Goal: Transaction & Acquisition: Purchase product/service

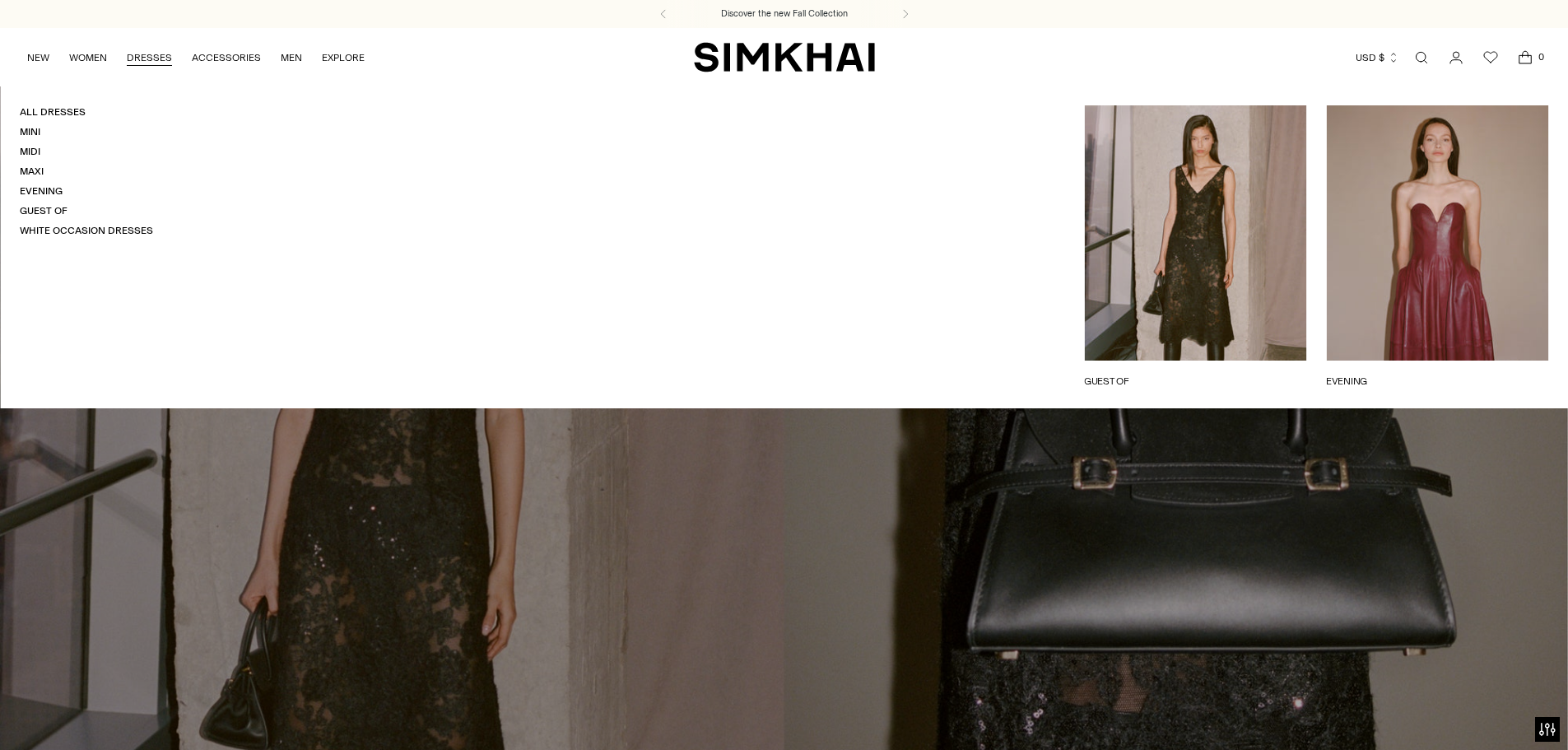
click at [145, 58] on link "DRESSES" at bounding box center [149, 58] width 45 height 36
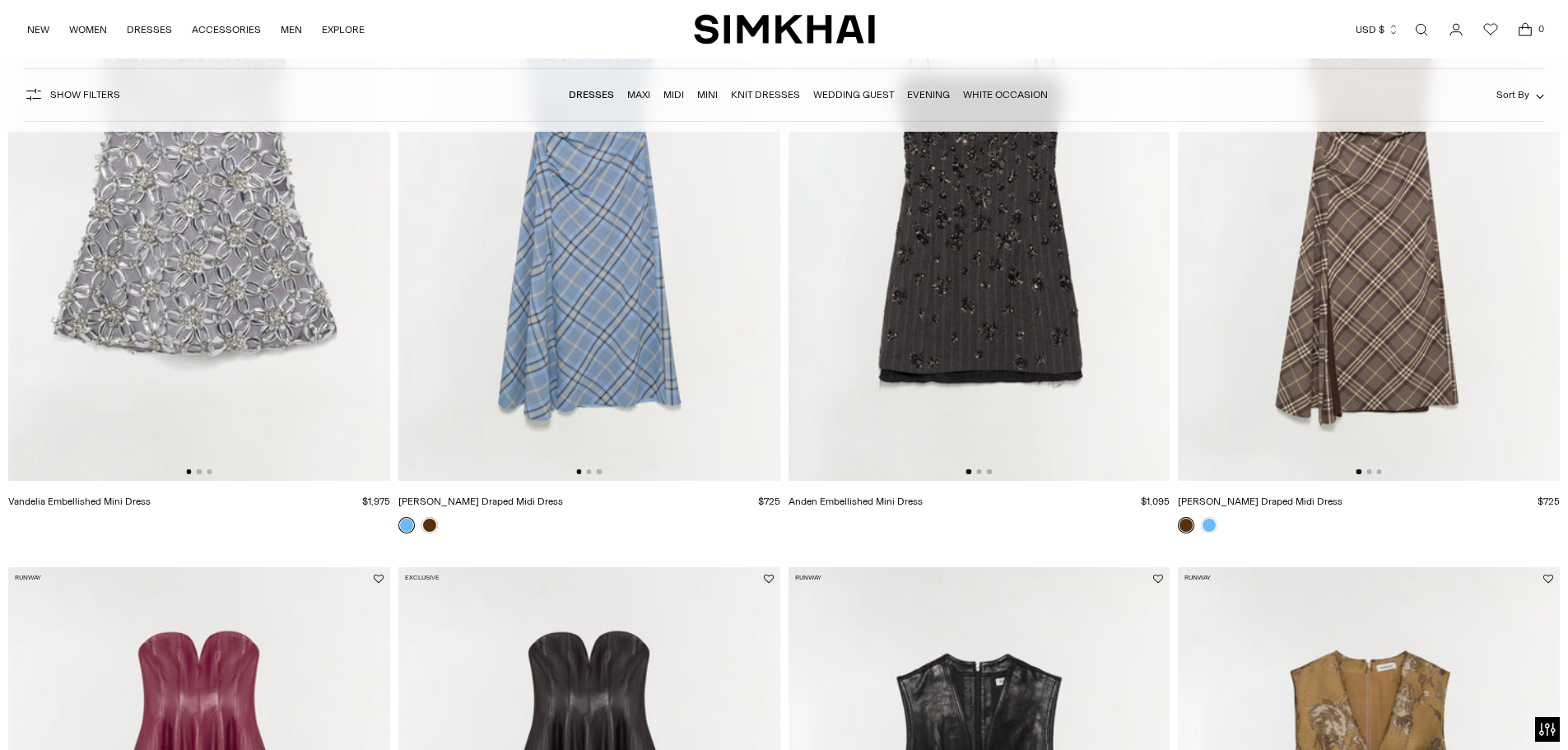
scroll to position [165, 0]
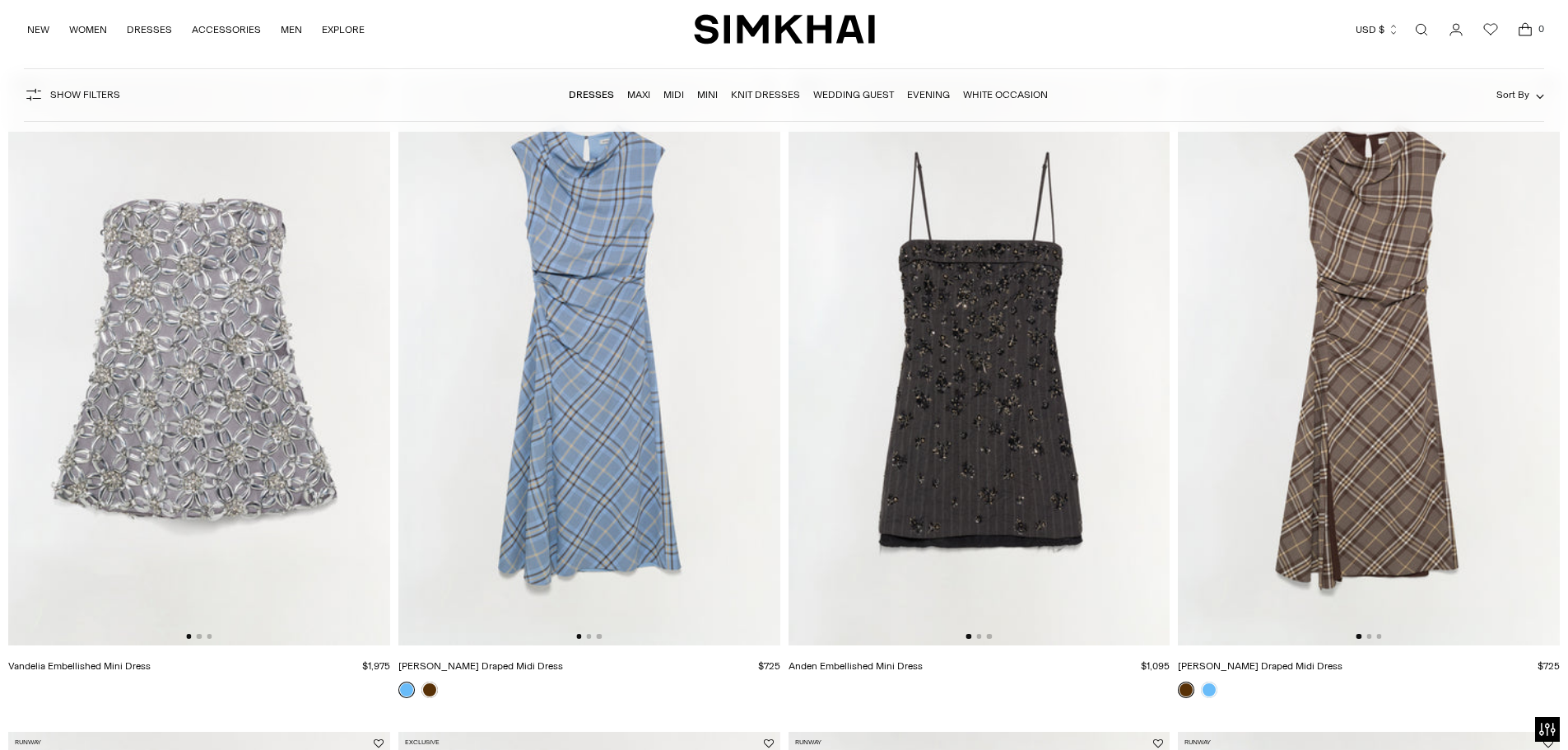
click at [607, 443] on img at bounding box center [590, 359] width 382 height 573
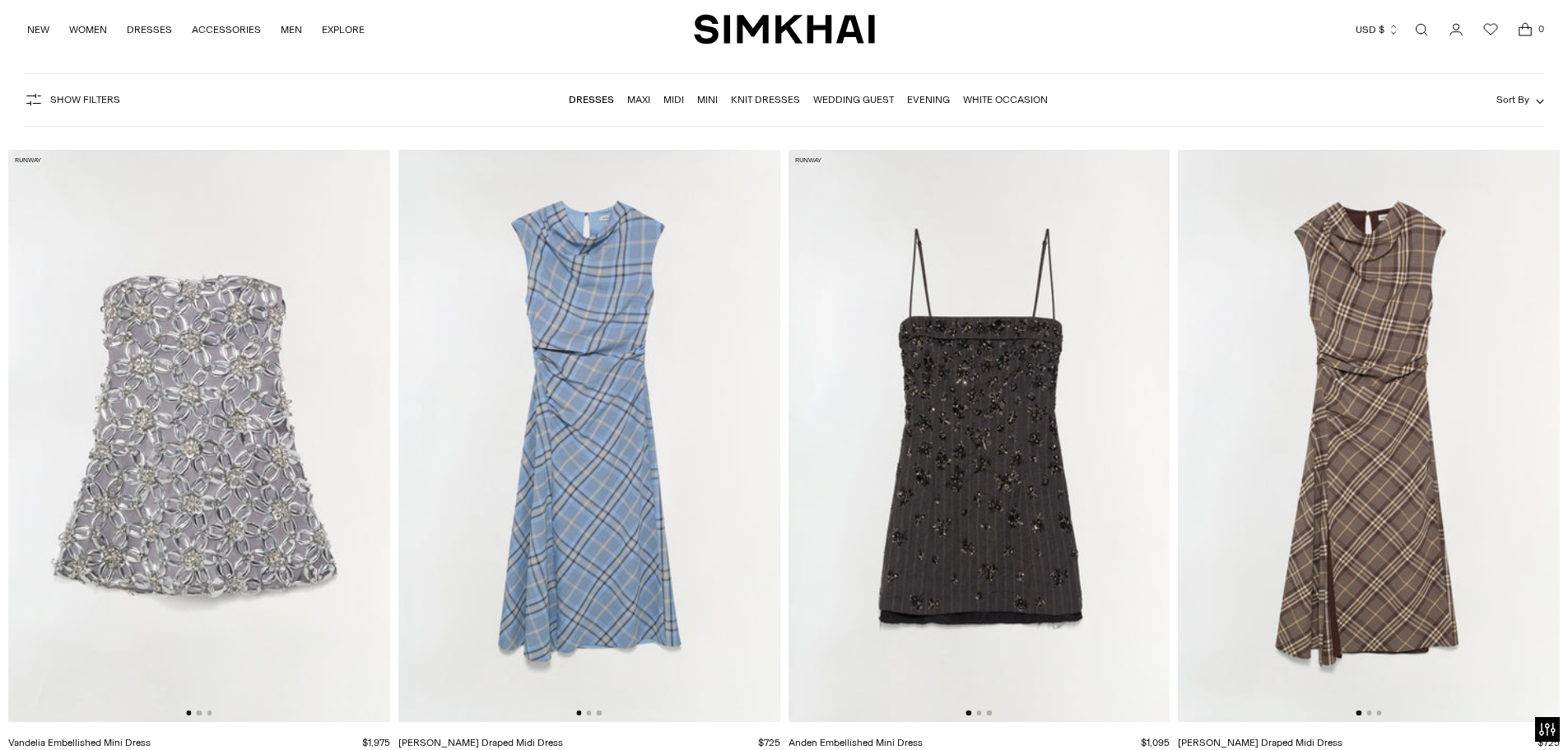
scroll to position [82, 0]
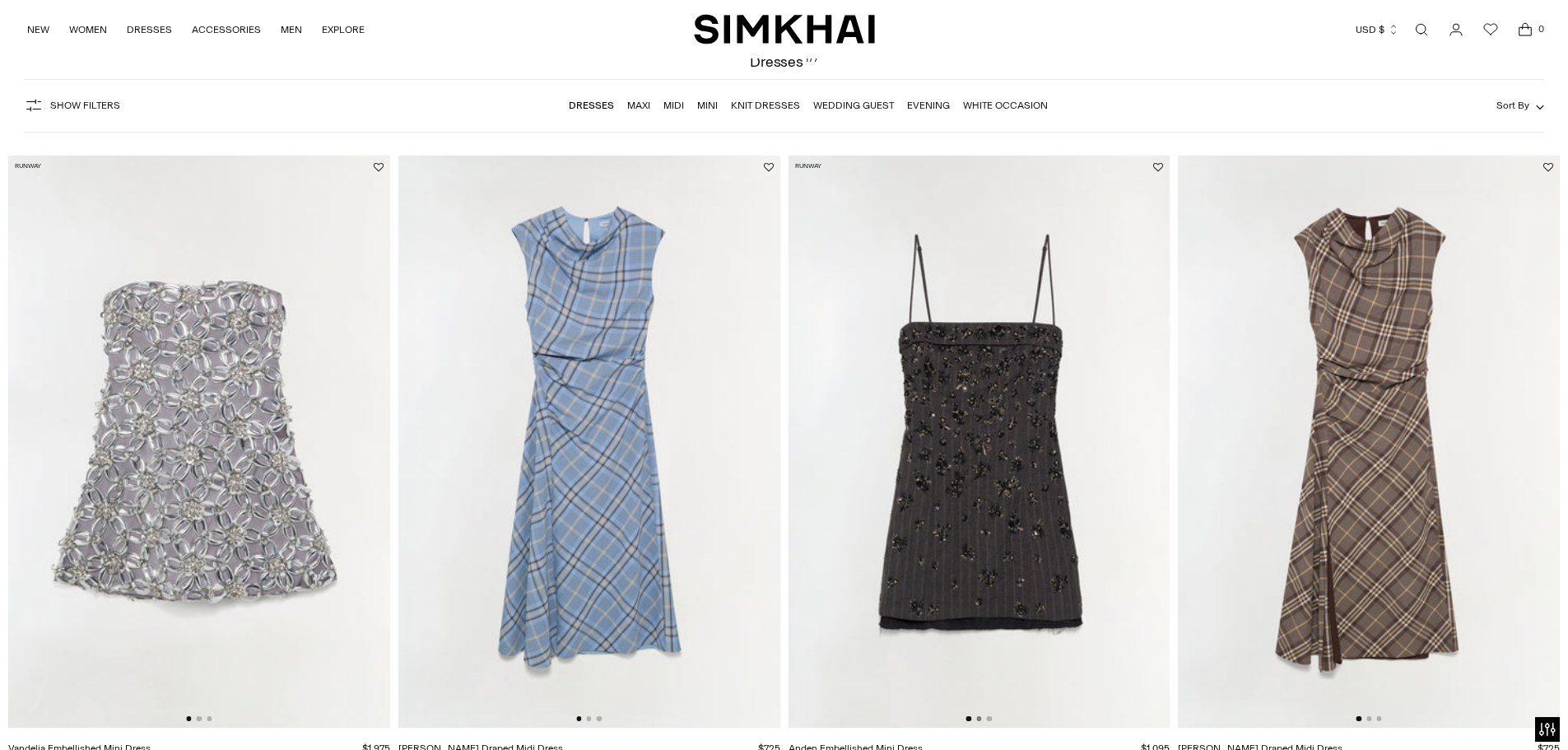
click at [979, 720] on button "Go to slide 2" at bounding box center [979, 719] width 5 height 5
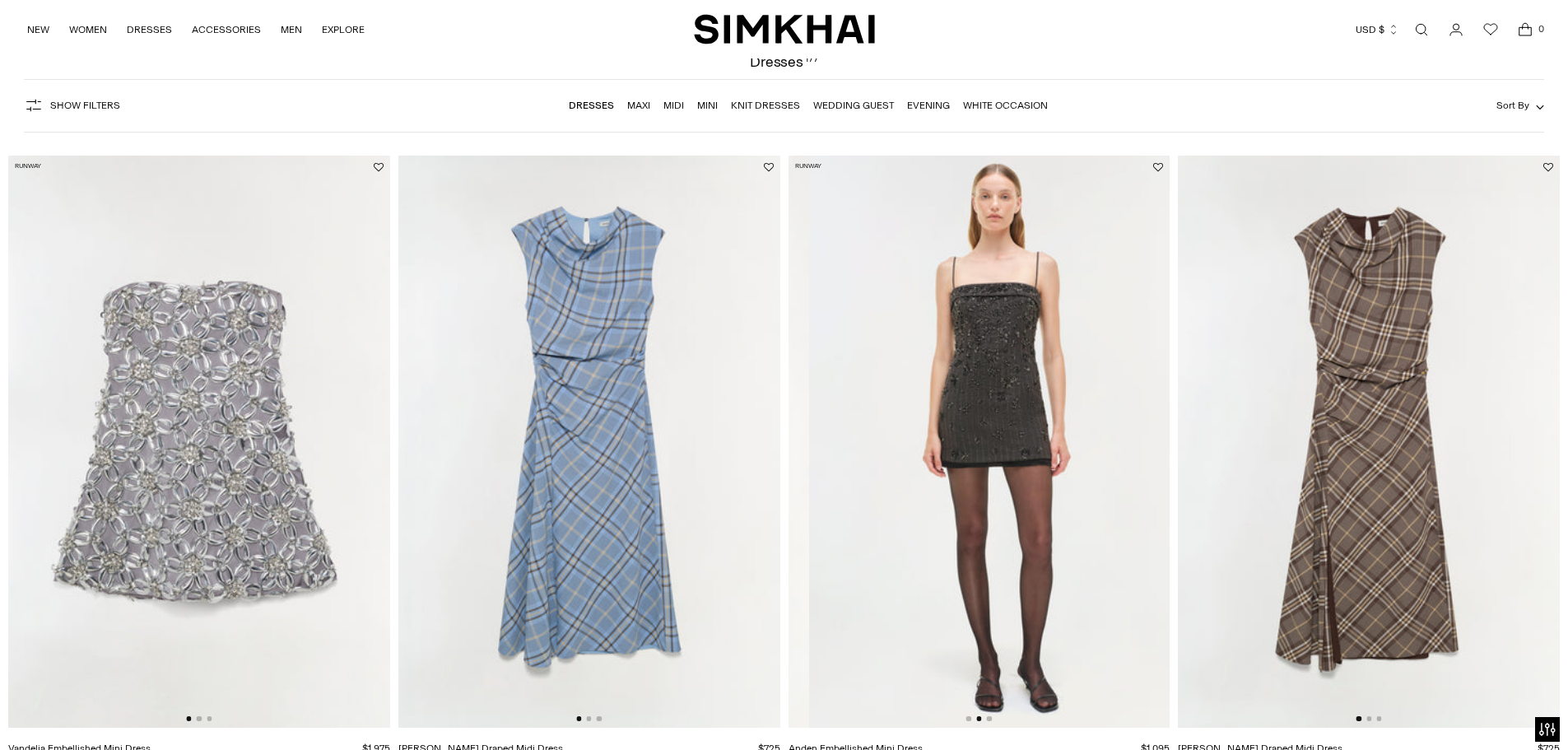
scroll to position [0, 382]
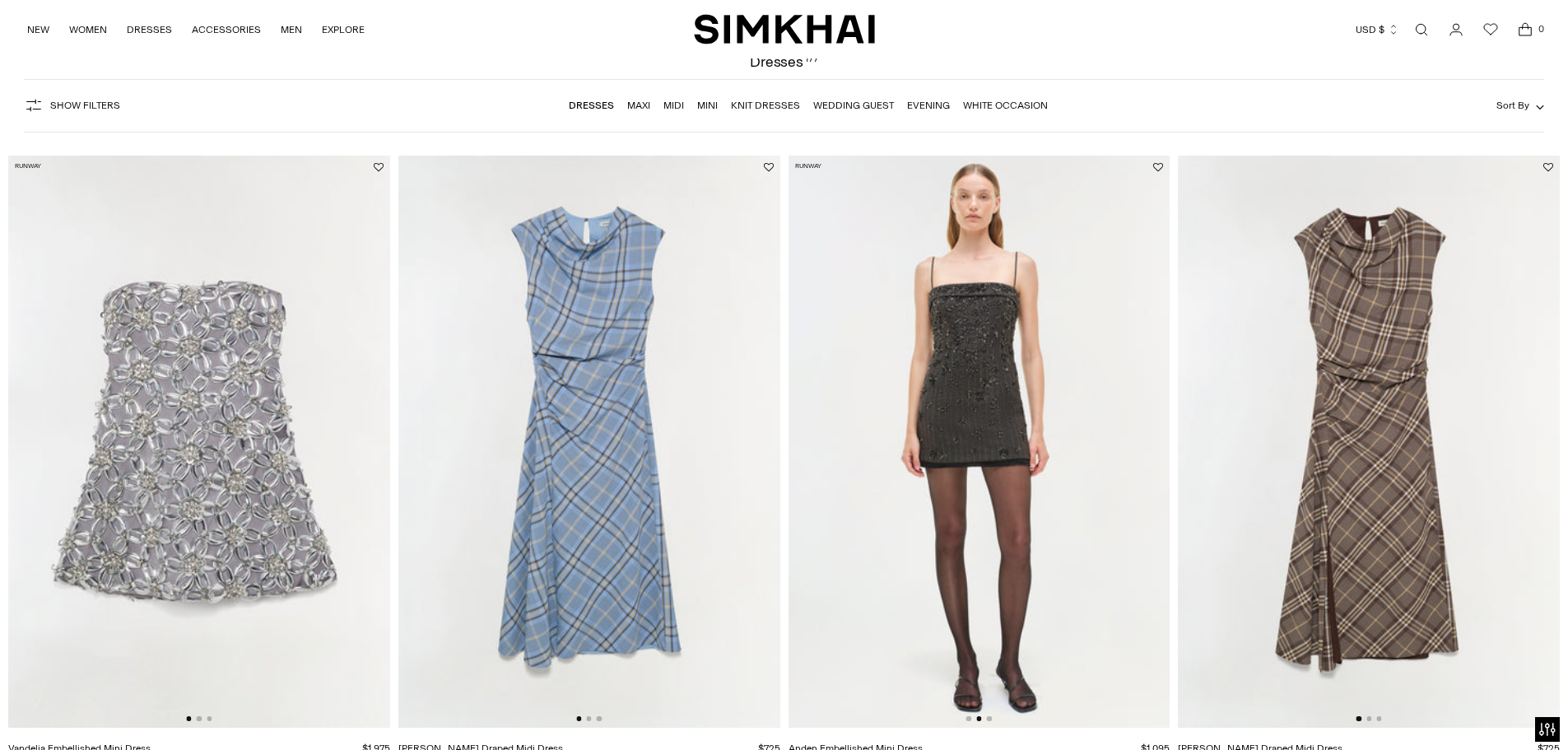
click at [990, 713] on img at bounding box center [979, 442] width 382 height 573
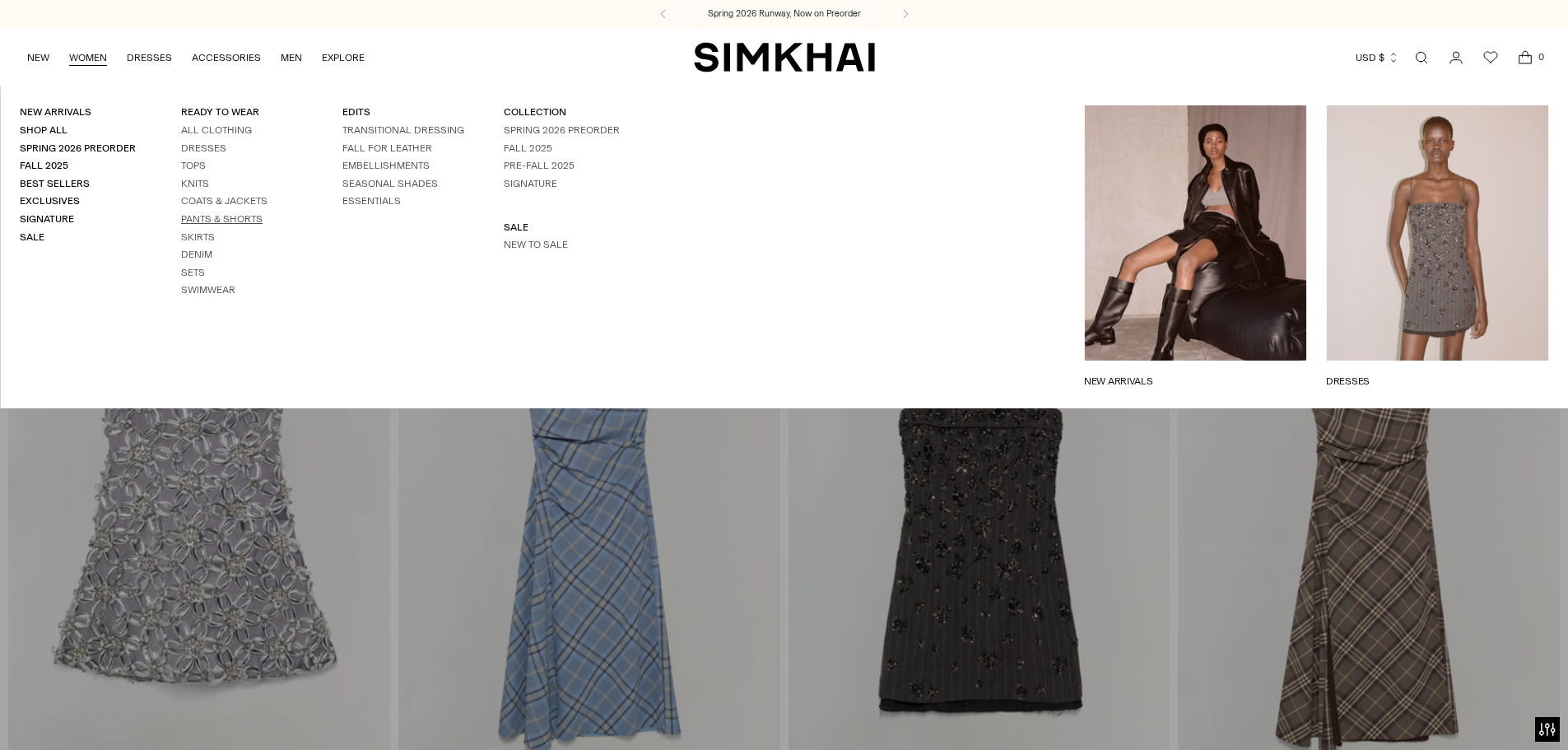
click at [202, 218] on link "Pants & Shorts" at bounding box center [222, 219] width 82 height 12
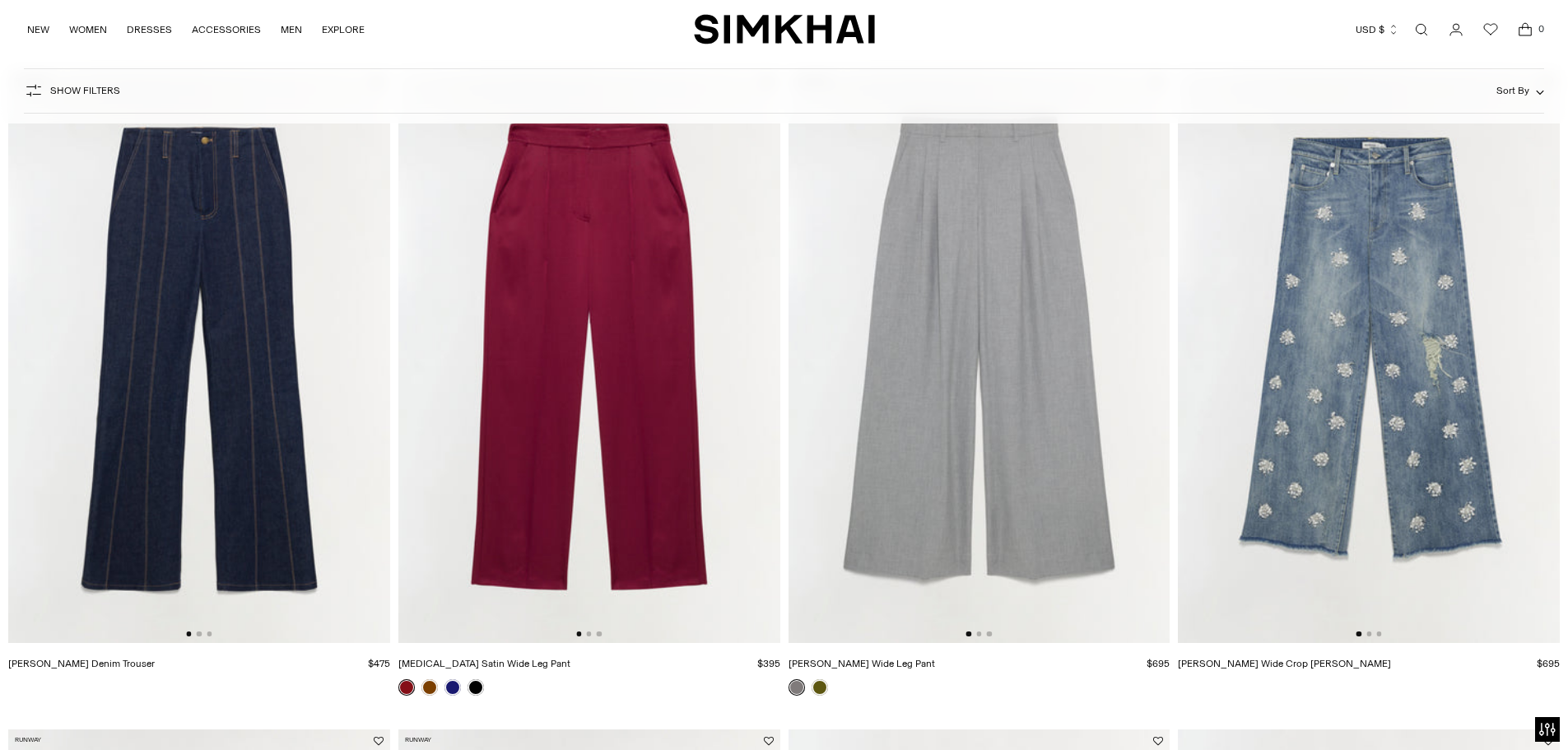
scroll to position [412, 0]
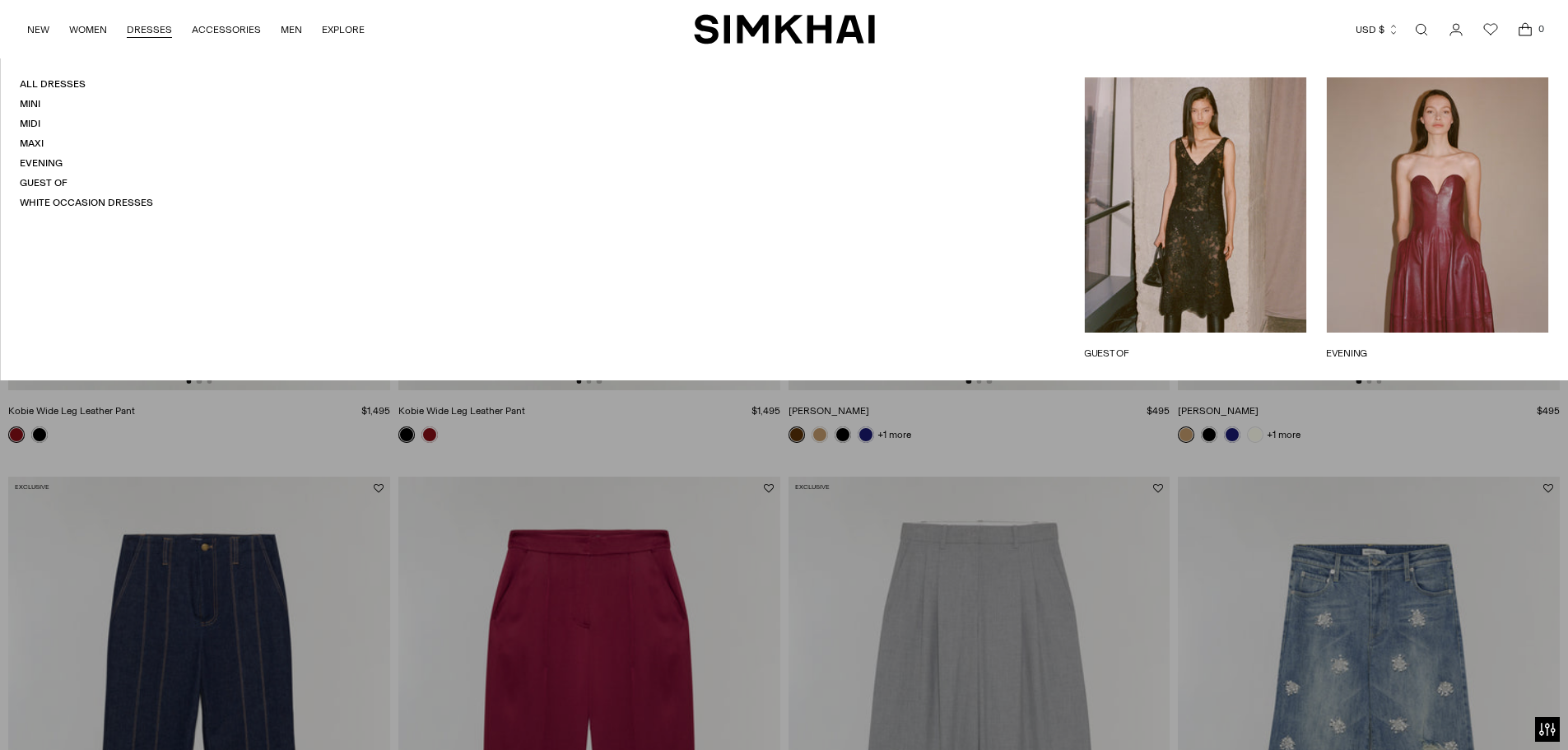
click at [160, 25] on link "DRESSES" at bounding box center [149, 30] width 45 height 36
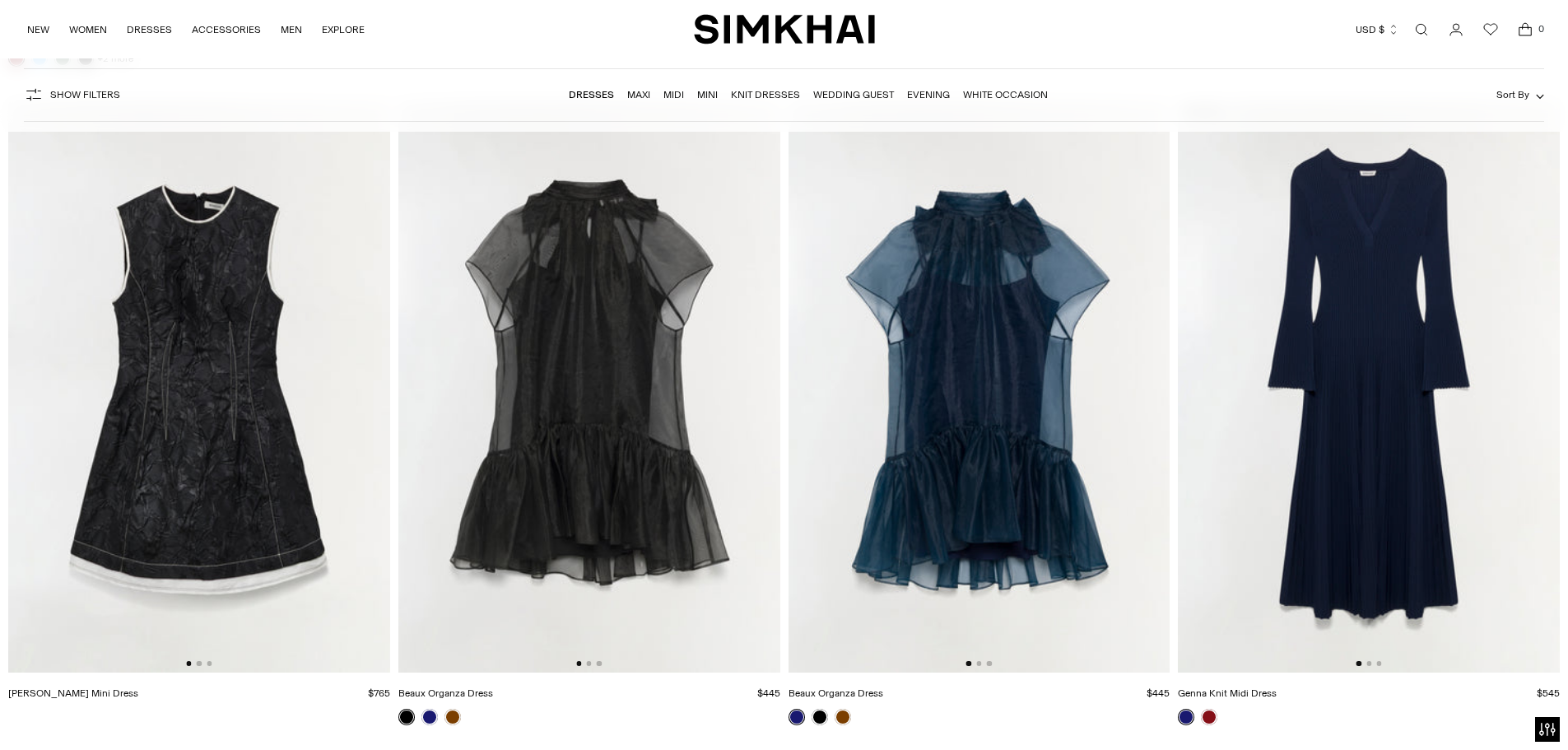
scroll to position [4117, 0]
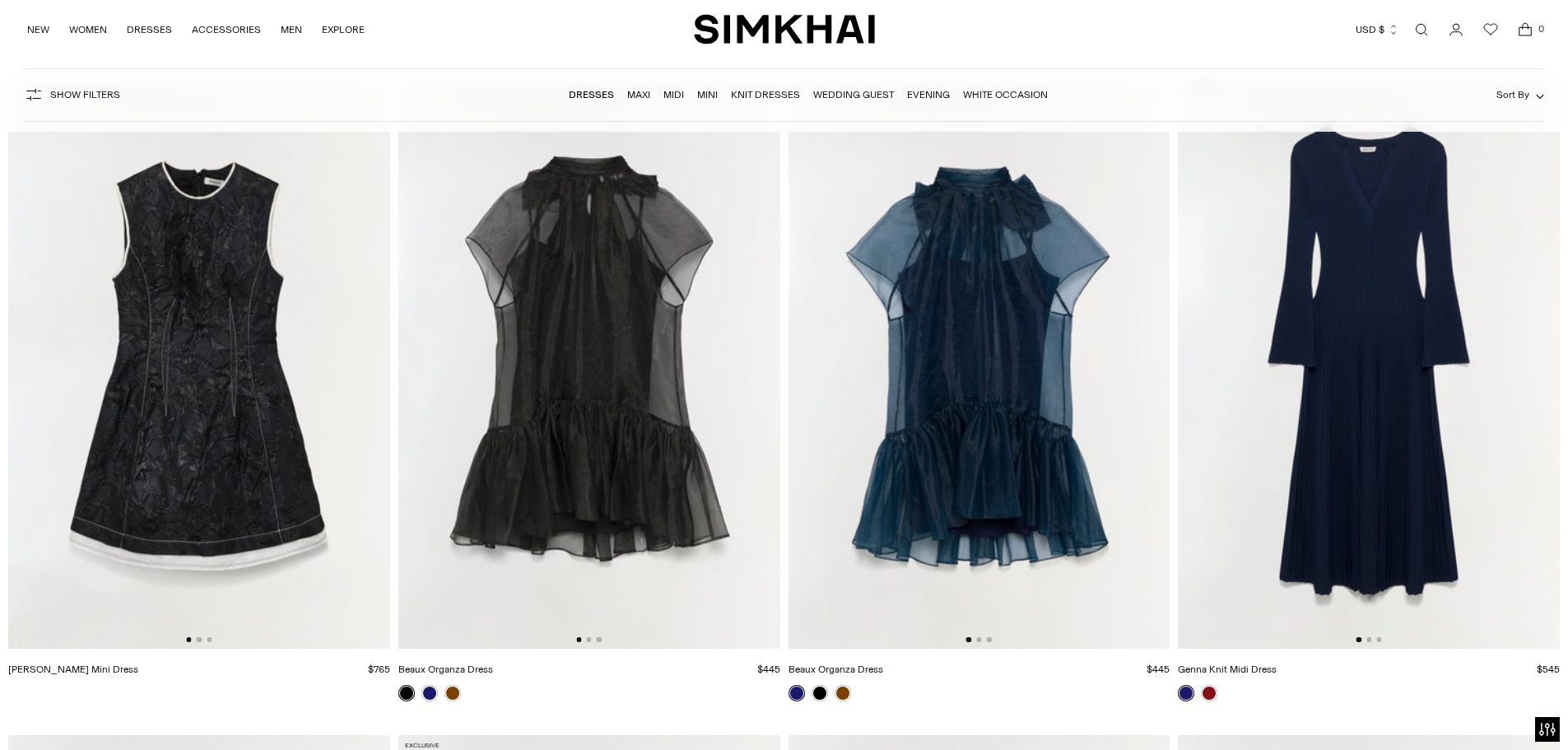
click at [113, 388] on img at bounding box center [199, 363] width 382 height 573
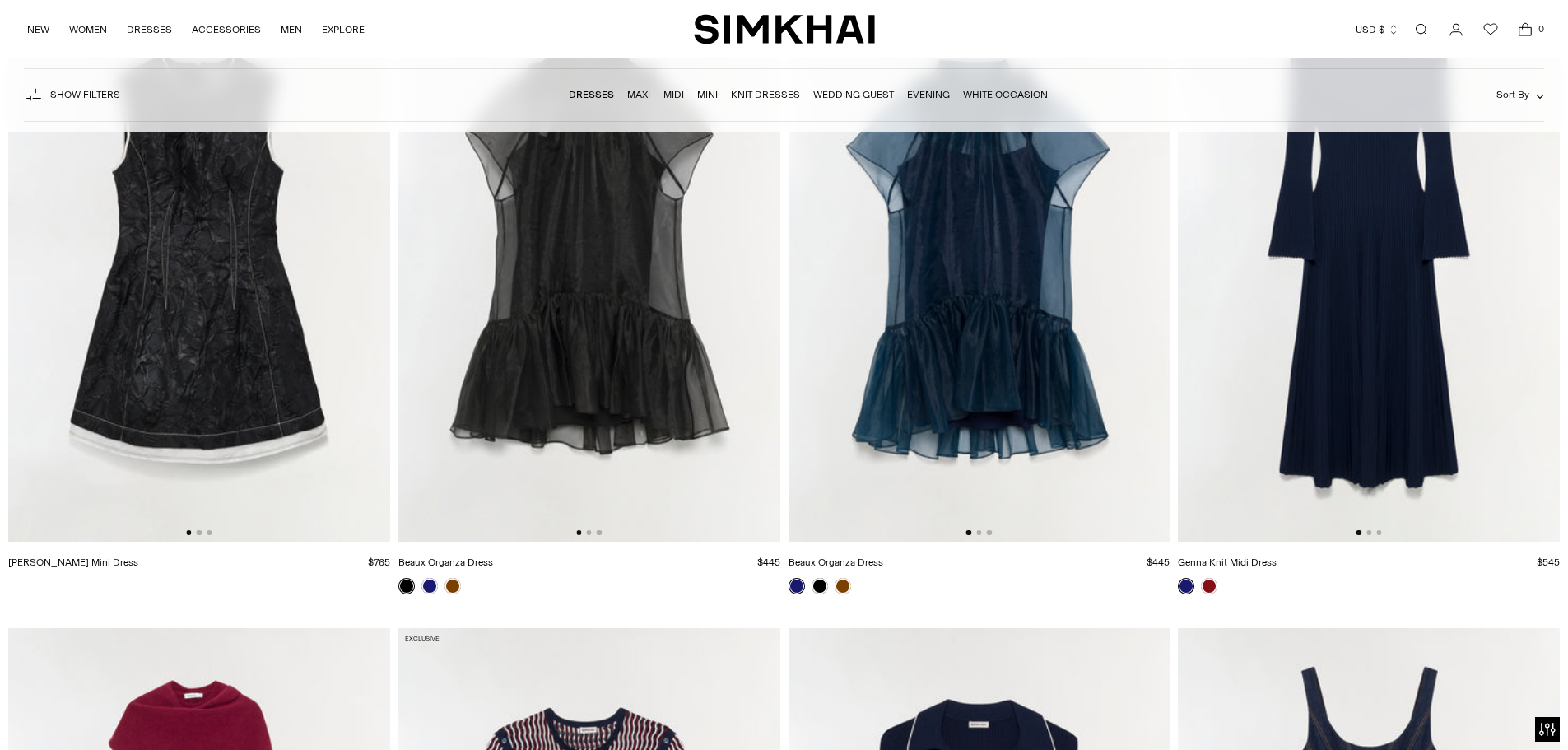
scroll to position [3565, 0]
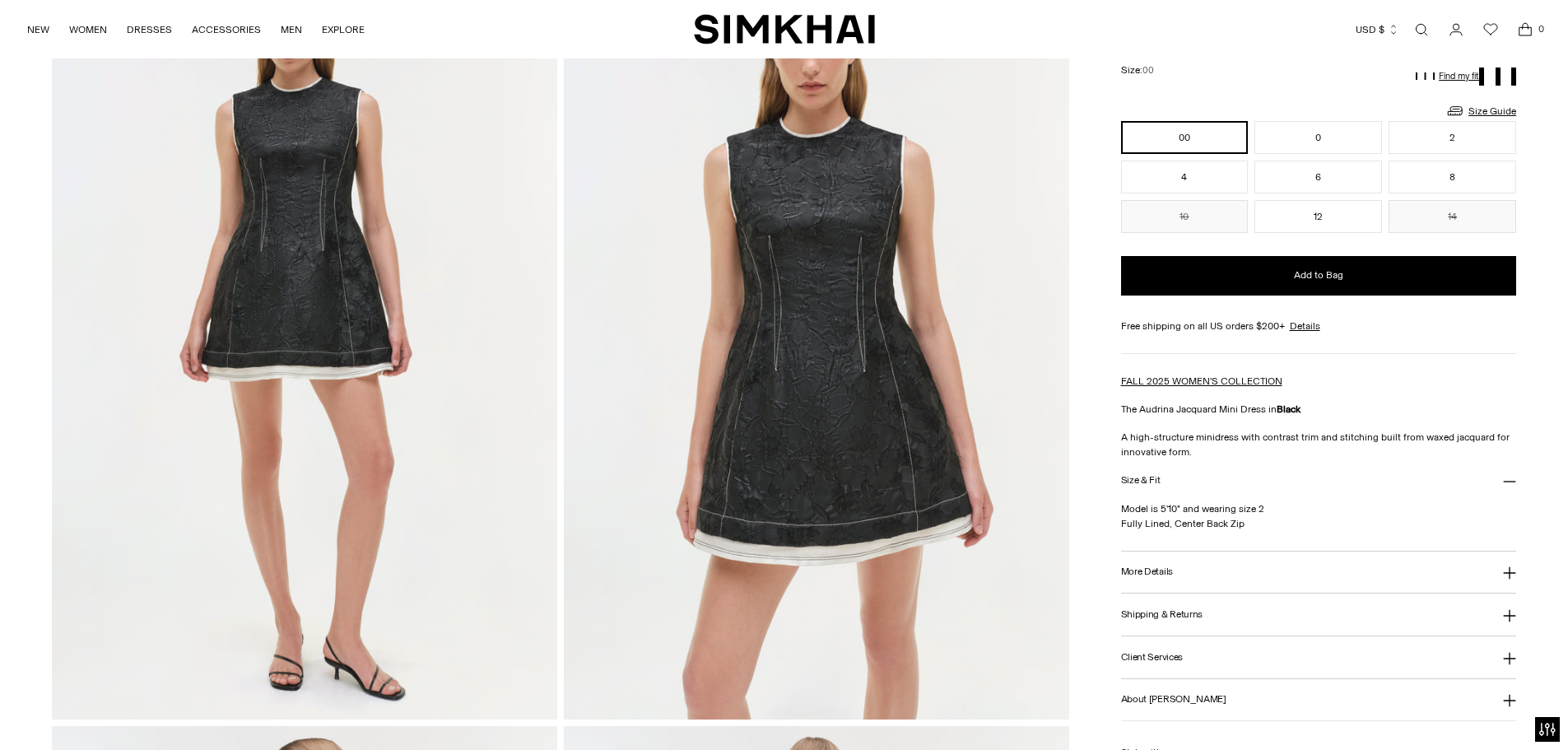
scroll to position [165, 0]
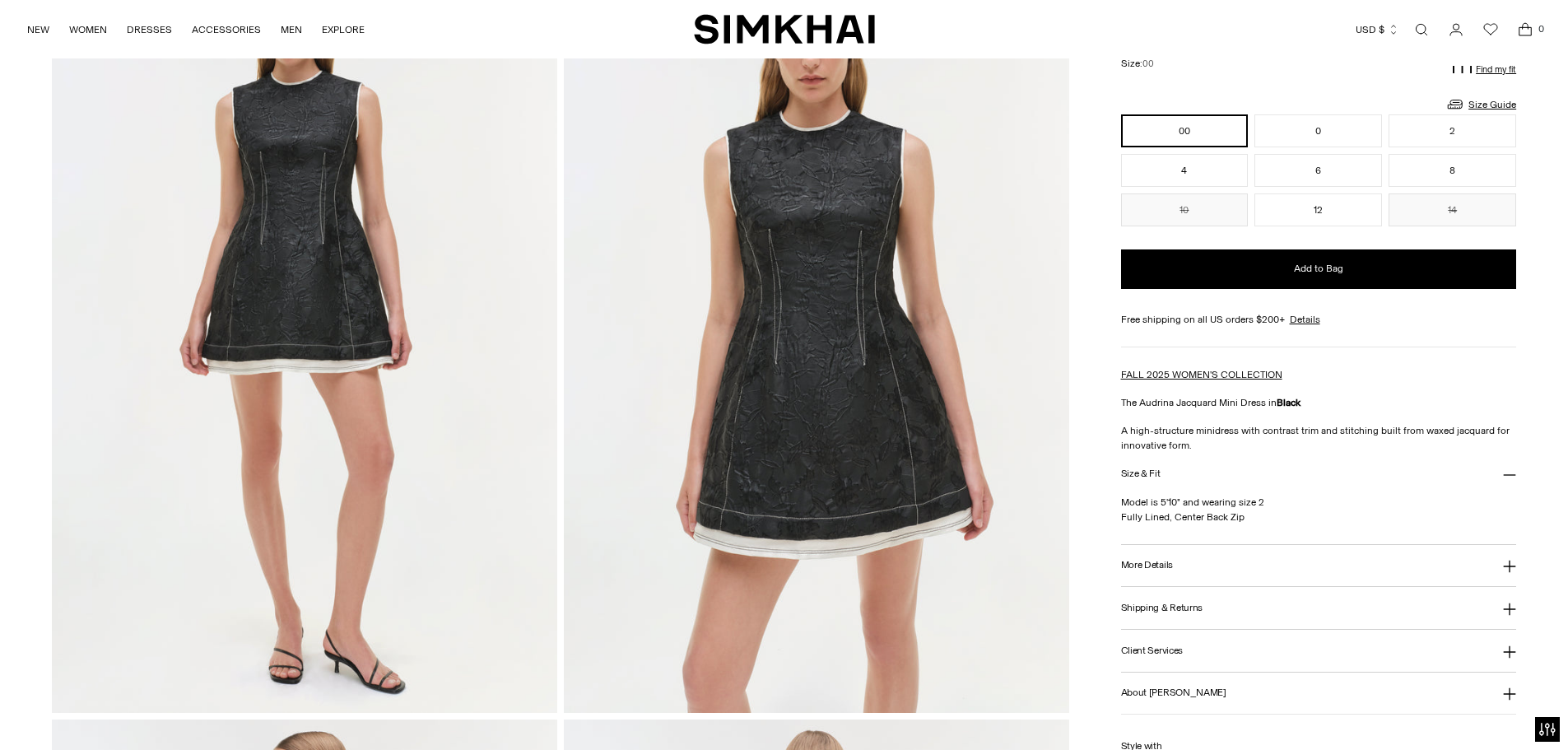
click at [1210, 576] on button "More Details" at bounding box center [1319, 565] width 396 height 42
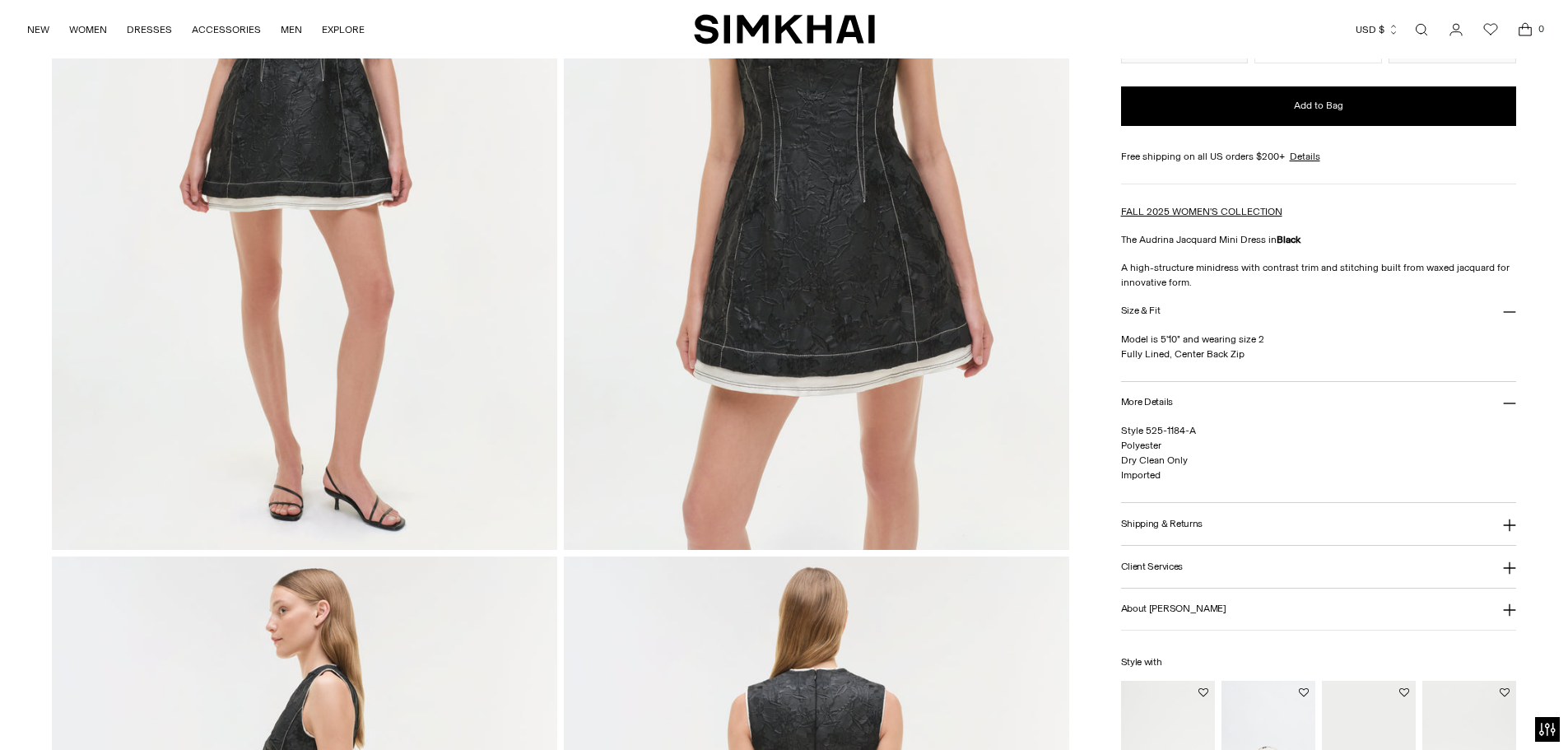
scroll to position [330, 0]
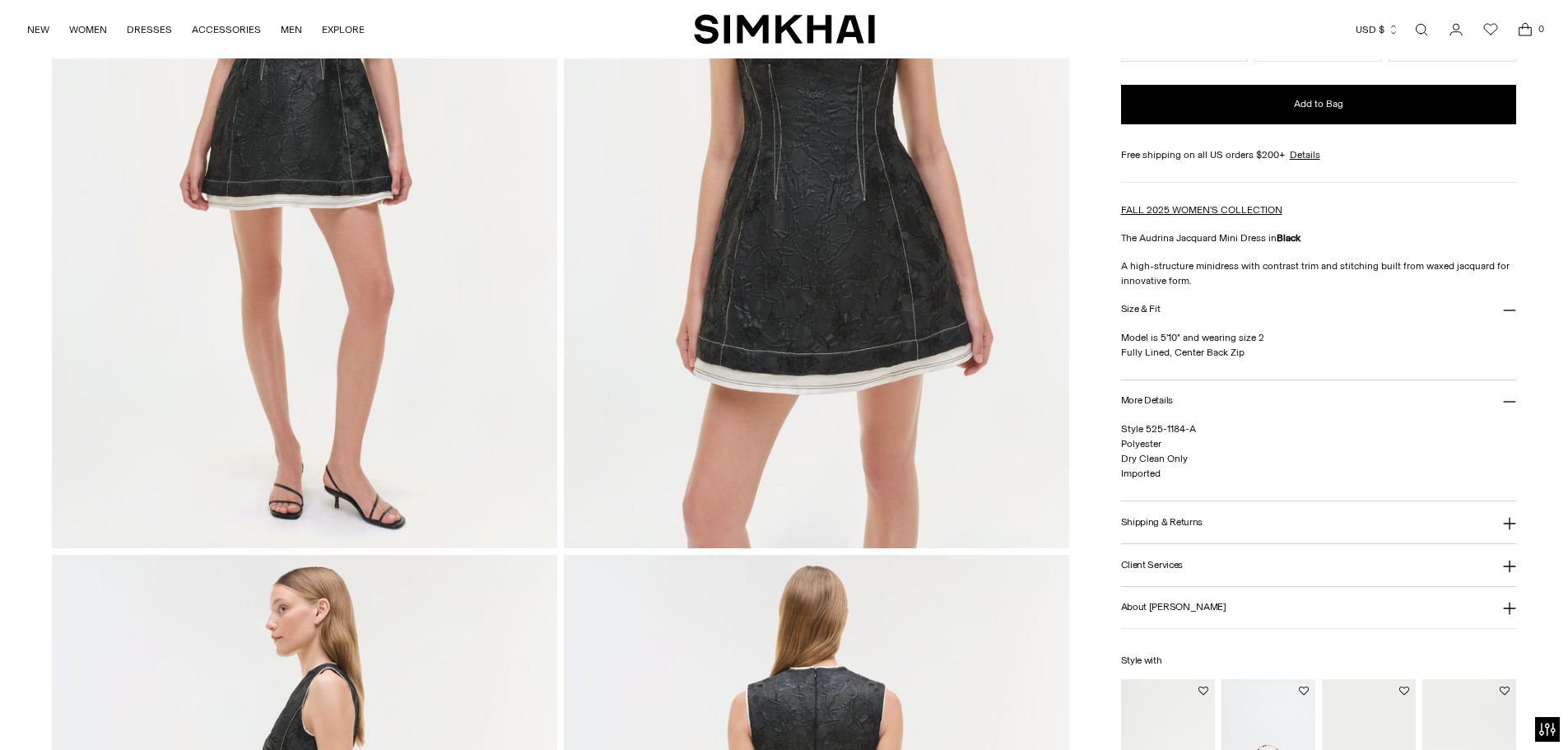
click at [1164, 305] on button "Size & Fit" at bounding box center [1319, 309] width 396 height 42
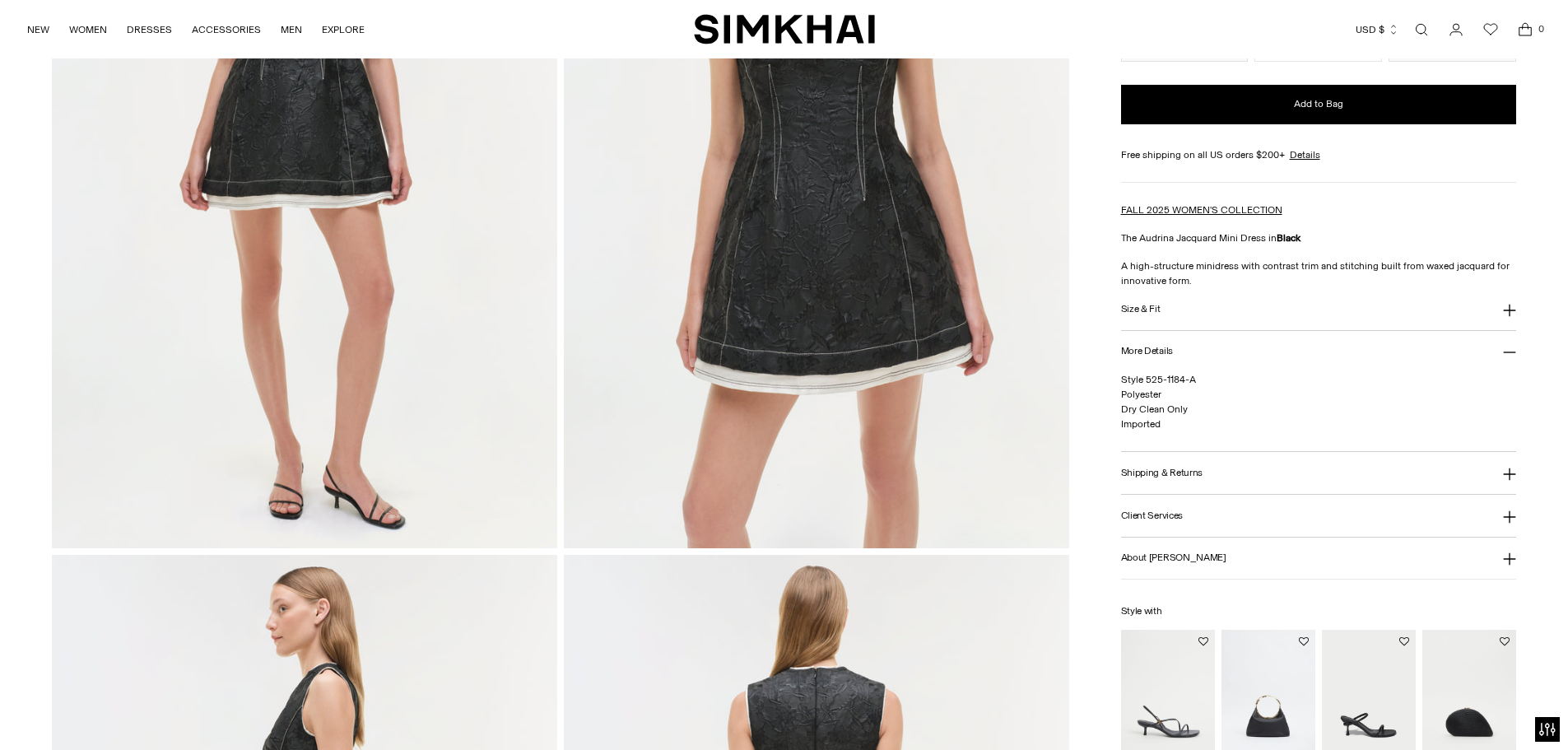
click at [1164, 305] on button "Size & Fit" at bounding box center [1319, 309] width 396 height 42
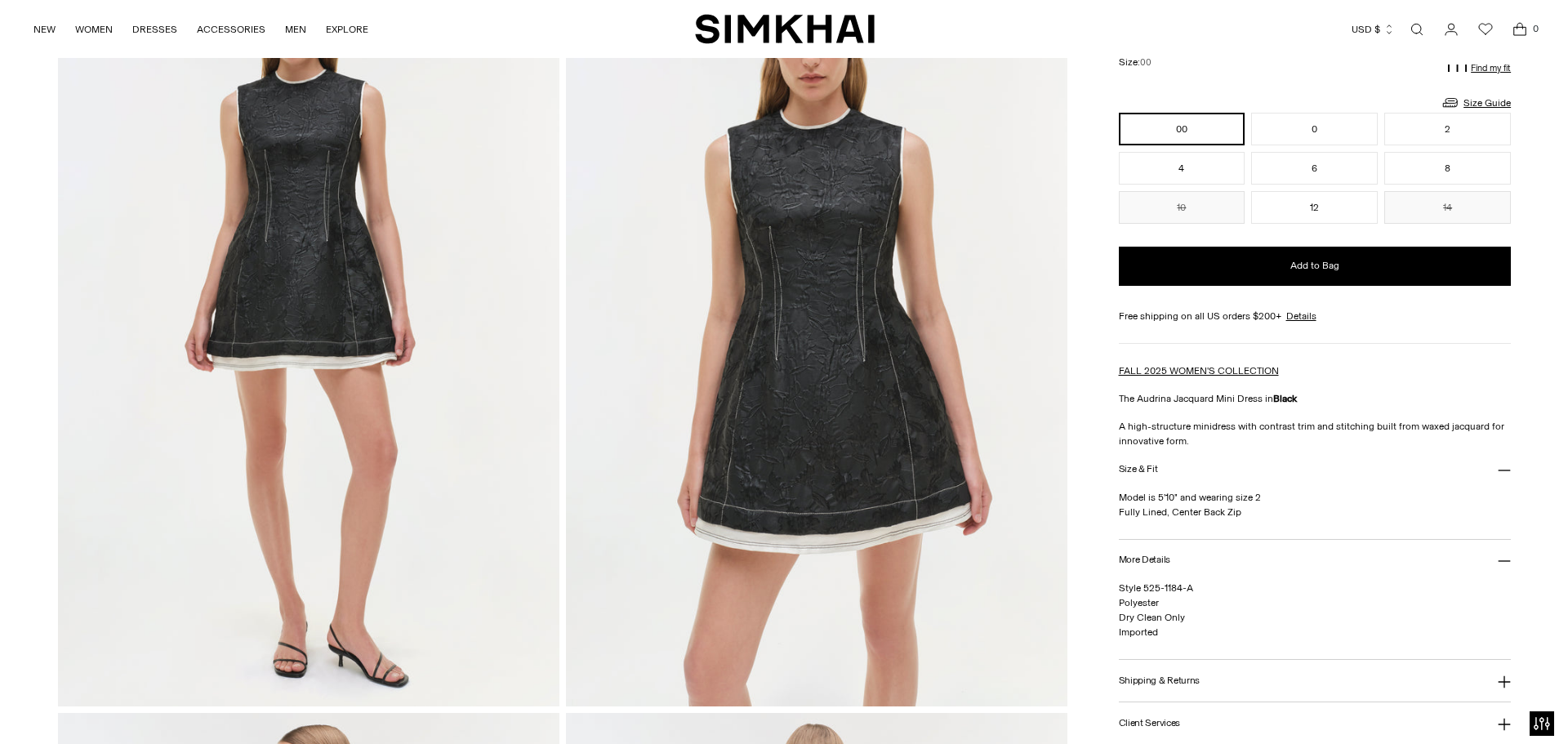
scroll to position [164, 0]
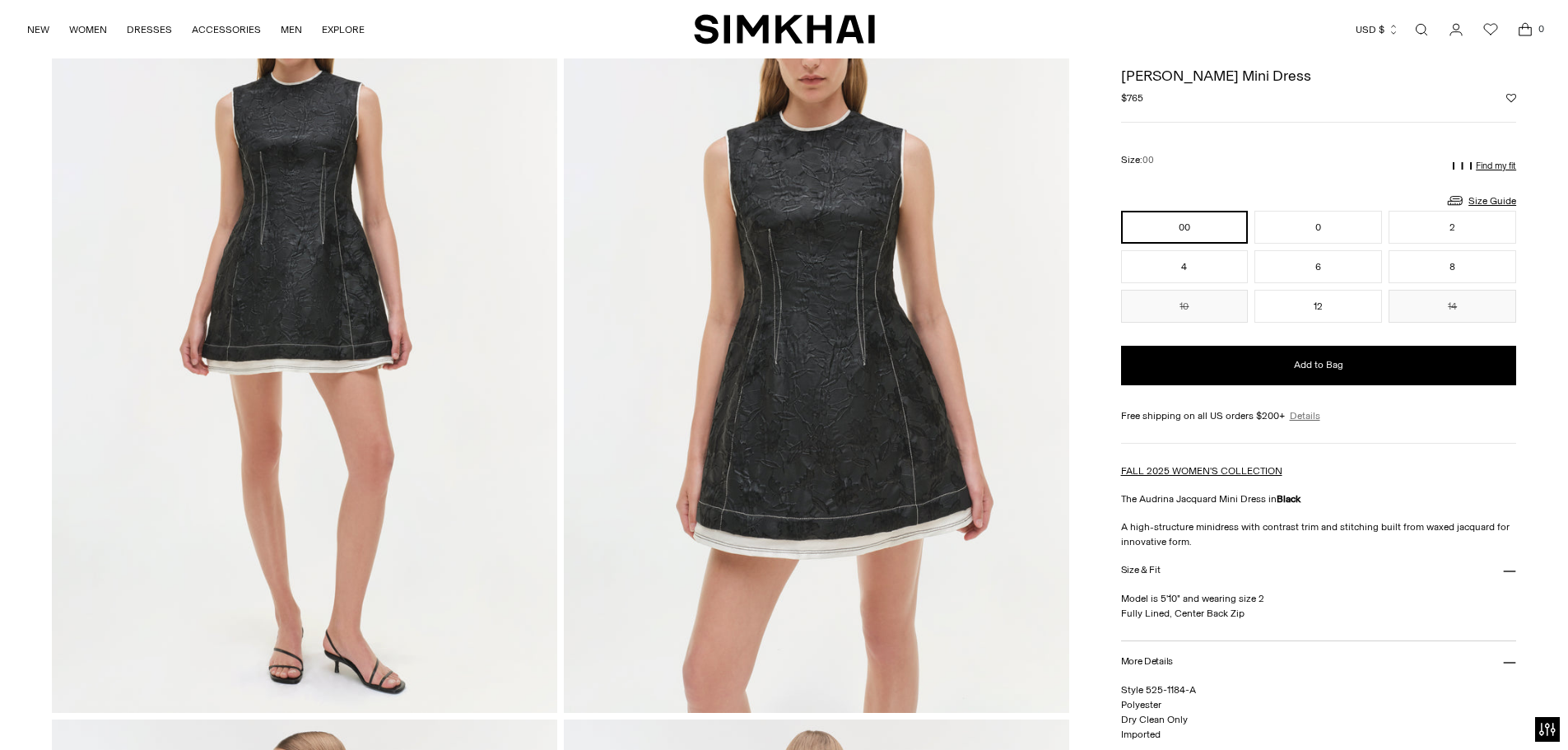
click at [1309, 417] on link "Details" at bounding box center [1304, 416] width 30 height 15
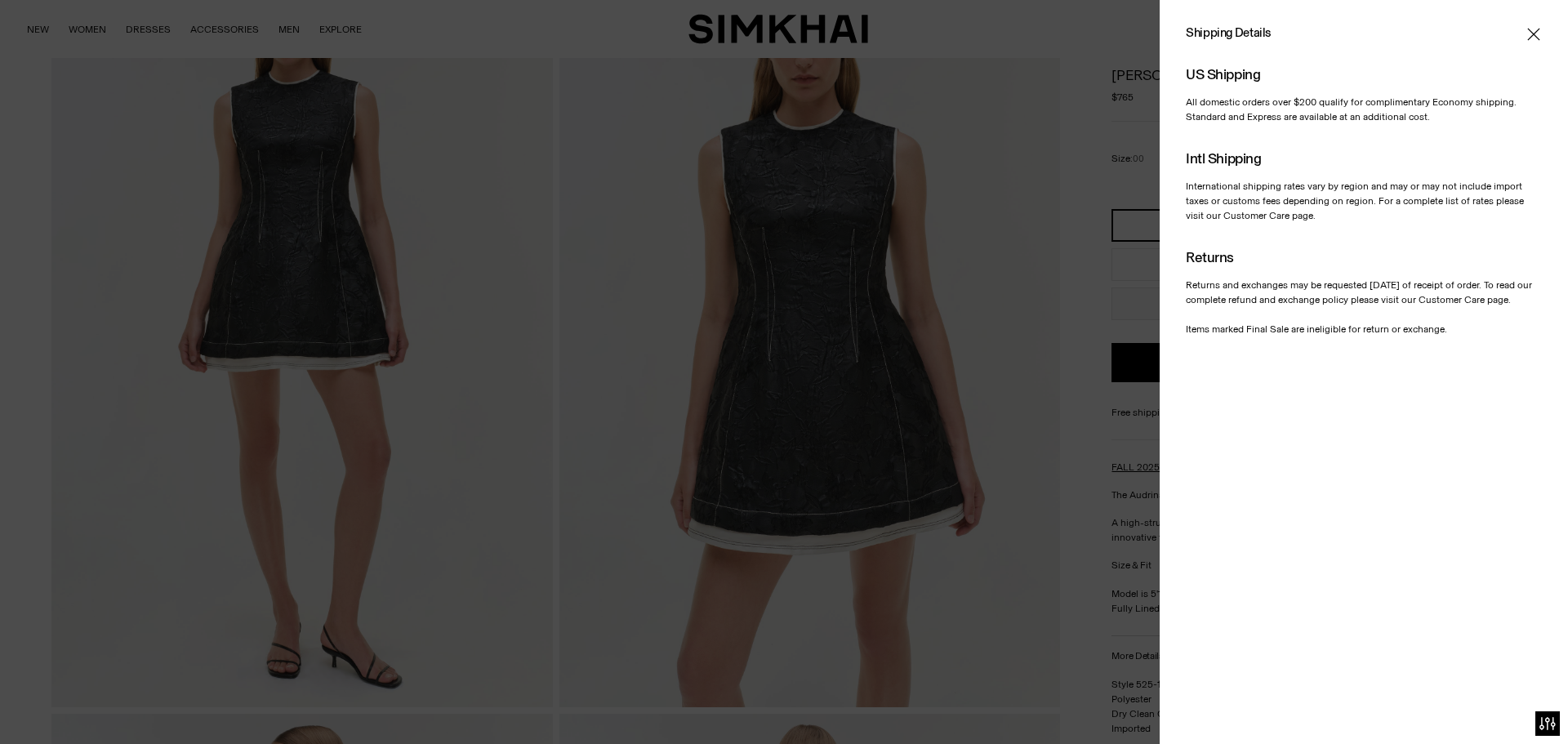
click at [1531, 36] on icon "Close" at bounding box center [1534, 34] width 13 height 16
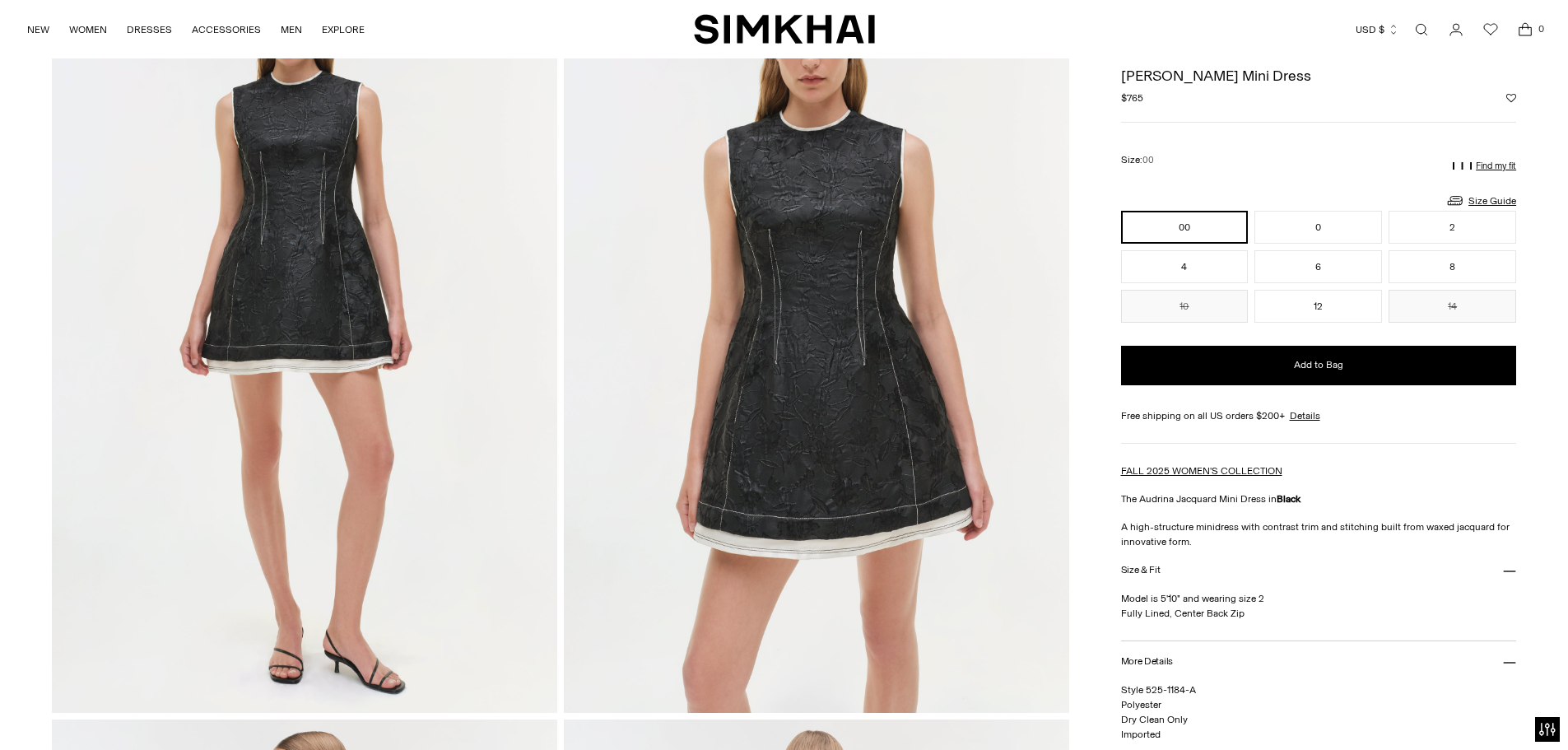
click at [751, 555] on img at bounding box center [816, 334] width 505 height 758
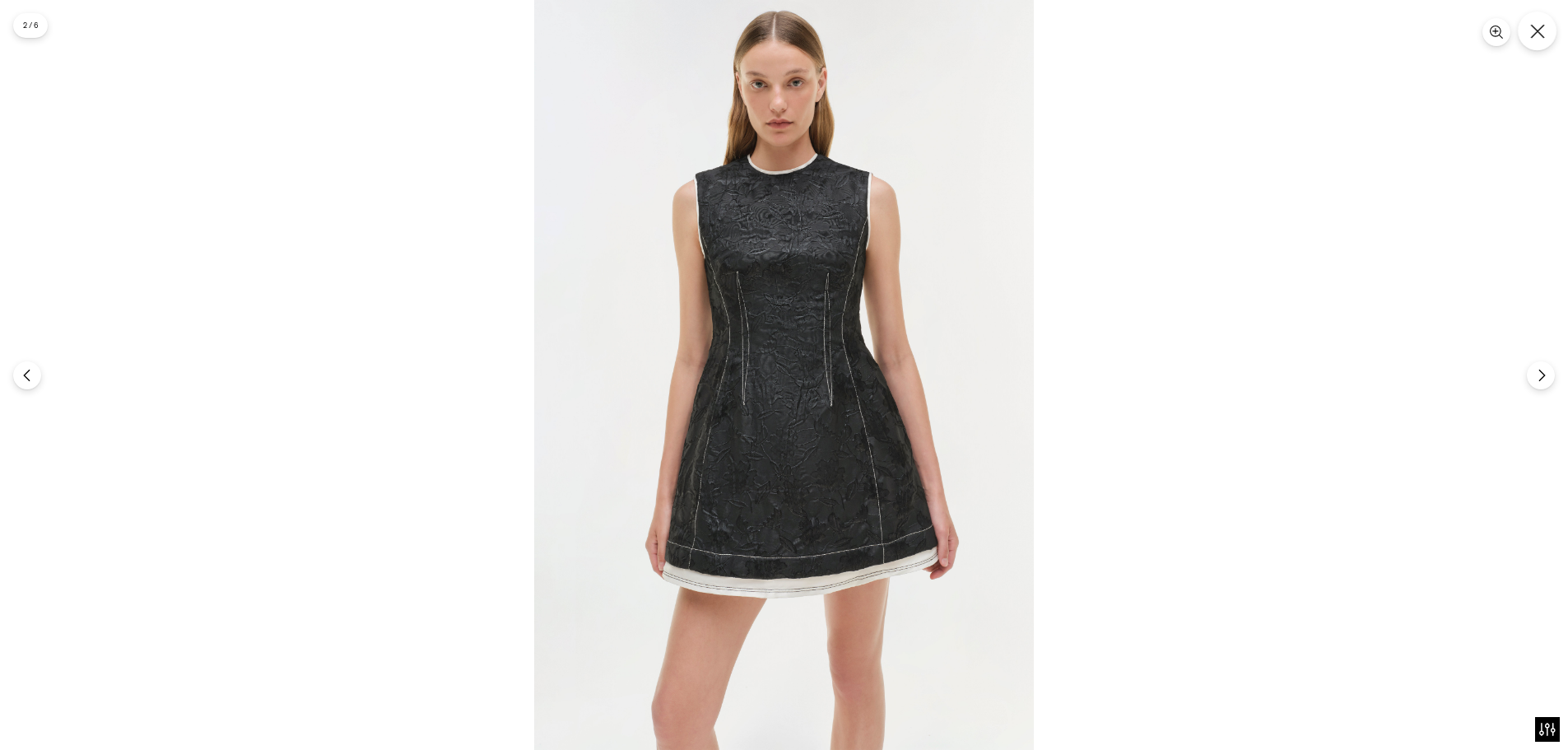
click at [1528, 32] on button "Close" at bounding box center [1537, 30] width 39 height 39
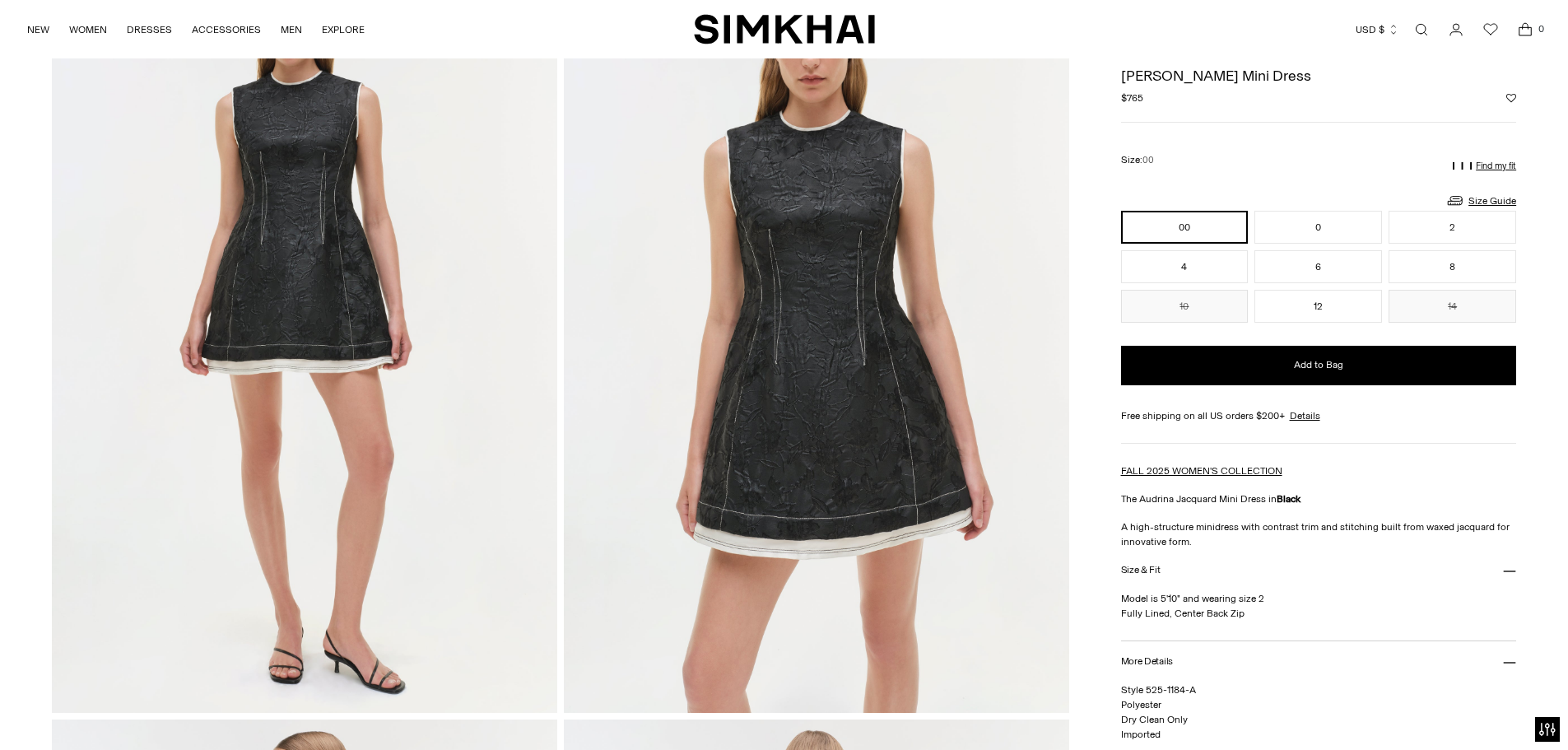
click at [1477, 167] on p "Find my fit" at bounding box center [1495, 166] width 40 height 10
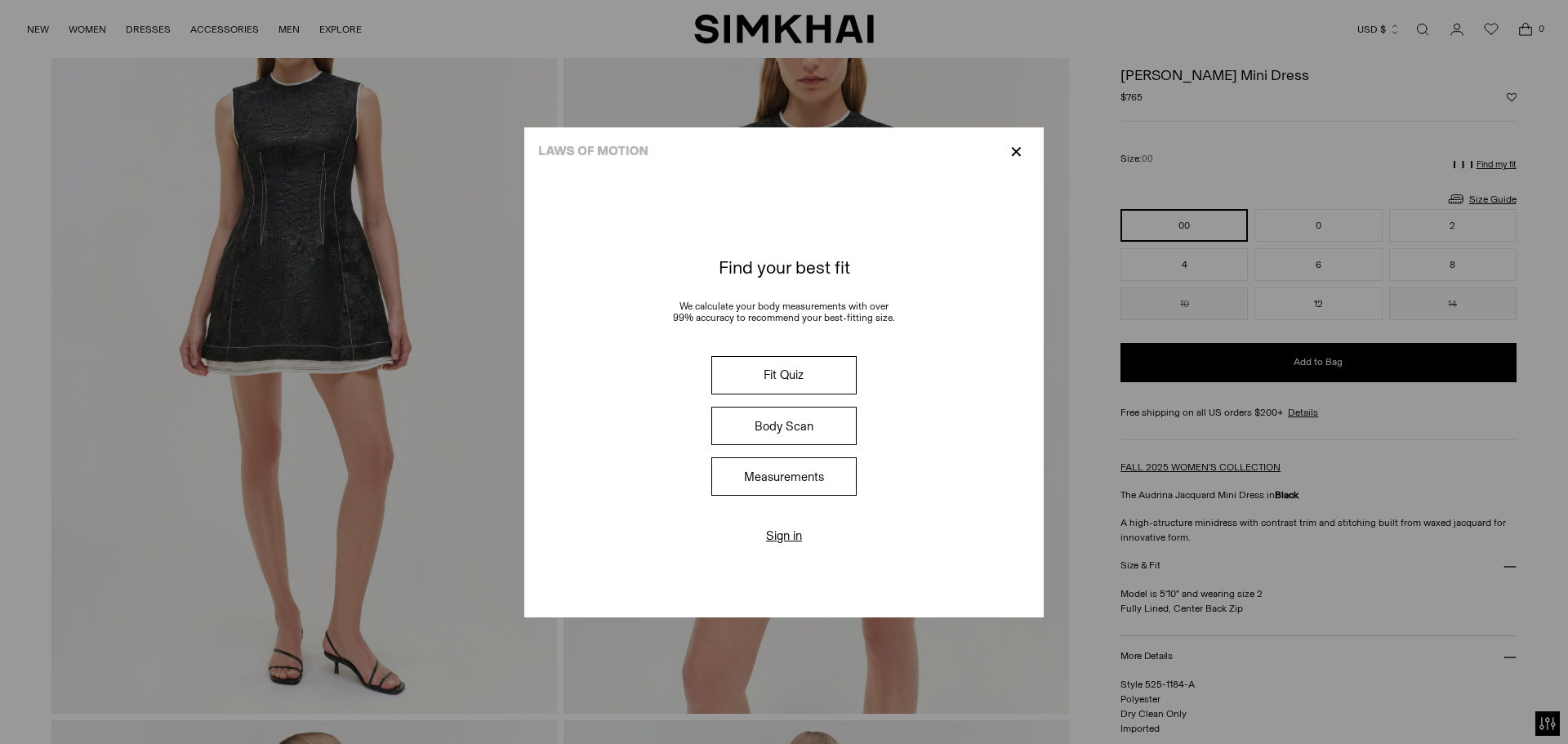
click at [771, 383] on button "Fit Quiz" at bounding box center [784, 375] width 146 height 38
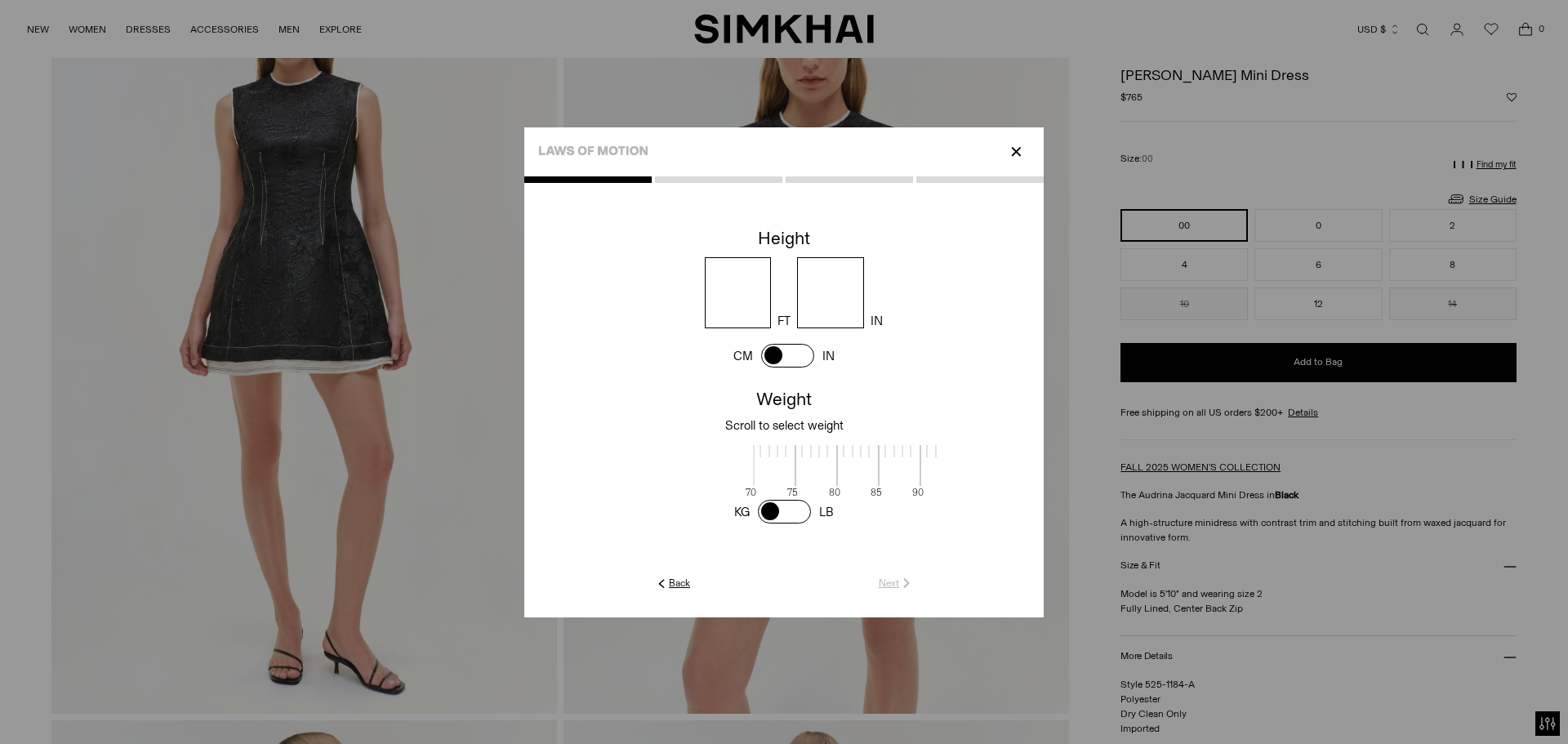
scroll to position [2, 531]
click at [741, 294] on input "number" at bounding box center [738, 293] width 67 height 71
type input "*"
click at [847, 307] on input "number" at bounding box center [831, 293] width 67 height 71
type input "**"
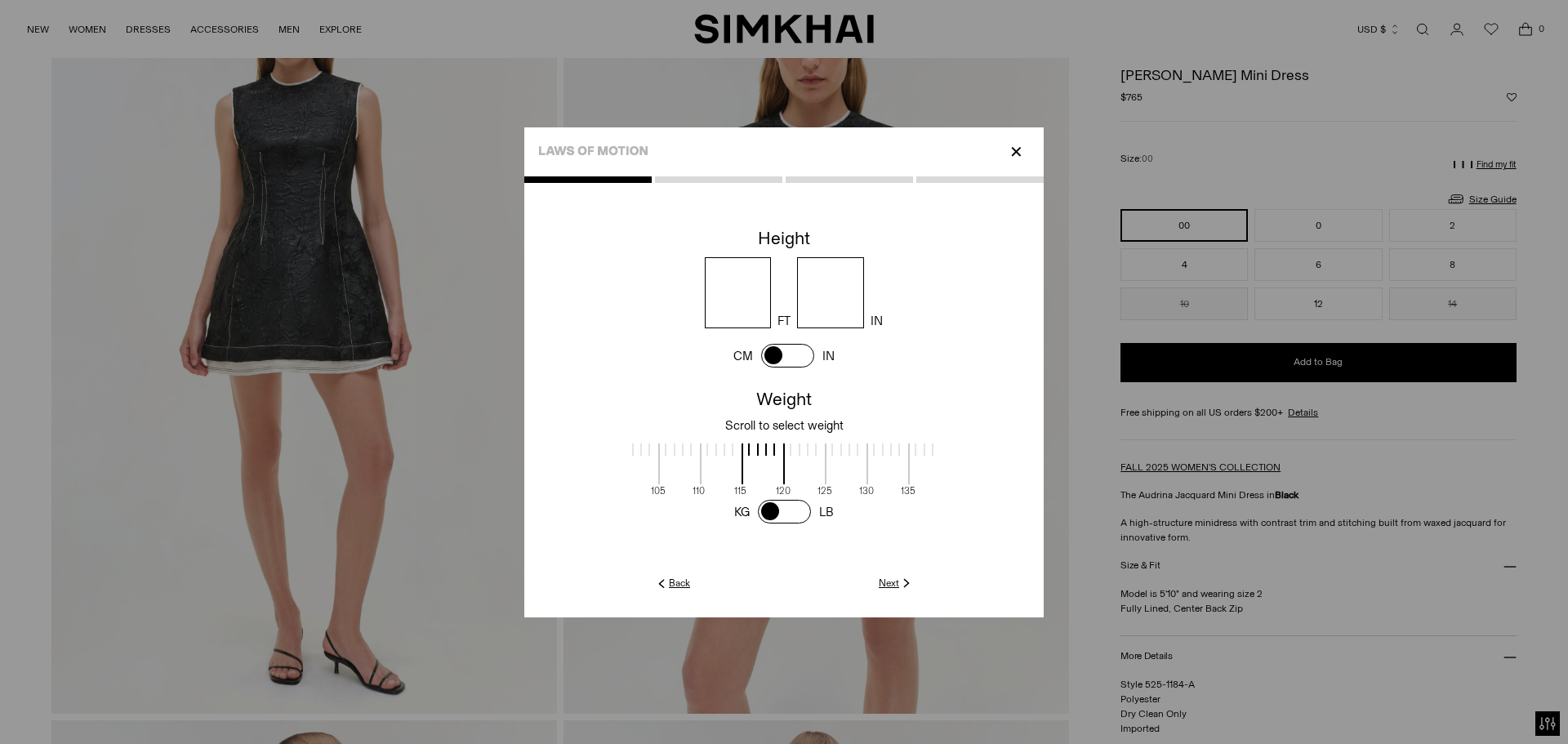
scroll to position [2, 370]
drag, startPoint x: 774, startPoint y: 464, endPoint x: 968, endPoint y: 465, distance: 194.0
click at [1024, 446] on cc-weight at bounding box center [783, 456] width 519 height 144
click at [642, 469] on span at bounding box center [655, 464] width 43 height 41
click at [634, 473] on span at bounding box center [655, 464] width 43 height 41
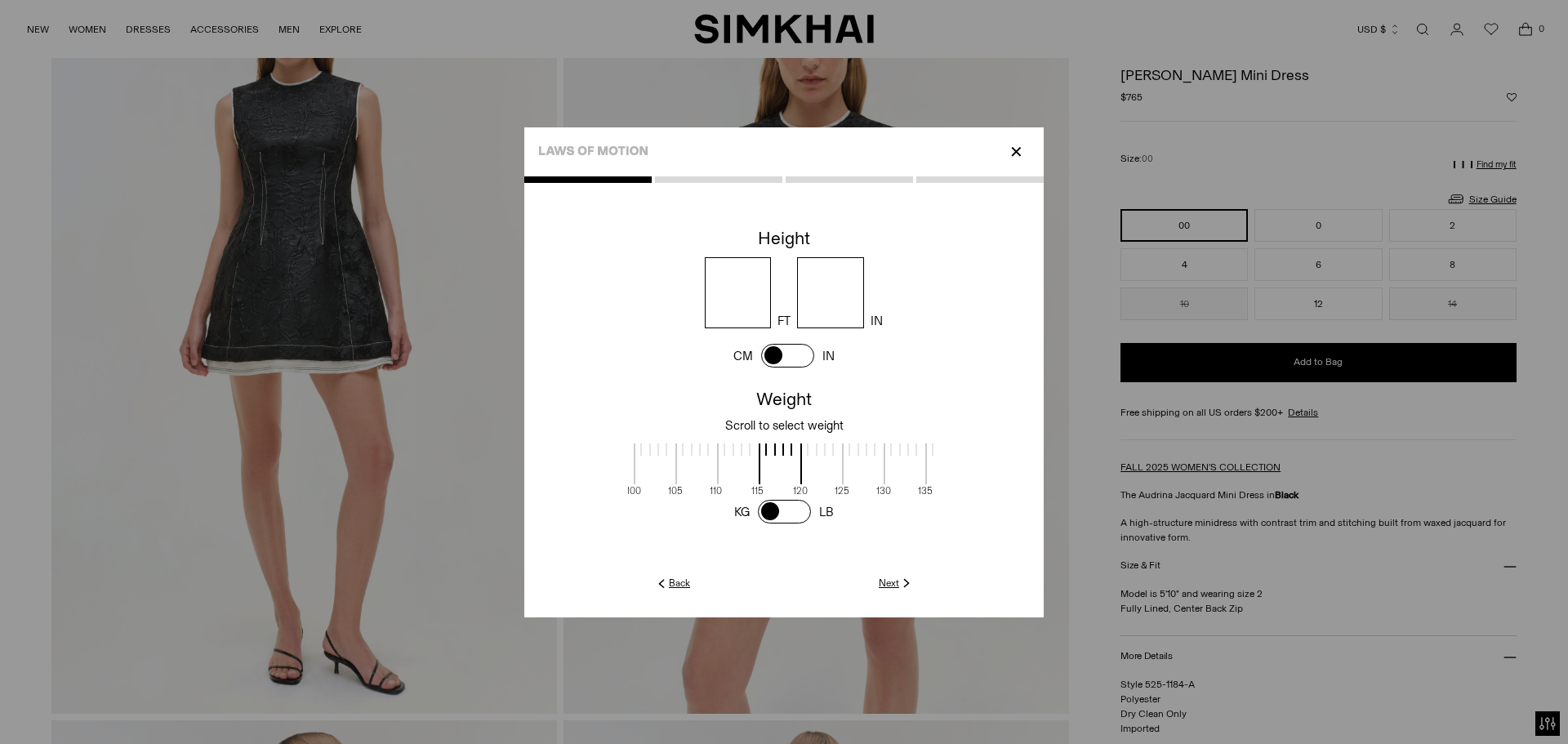
click at [633, 497] on div at bounding box center [783, 512] width 519 height 31
click at [630, 486] on div at bounding box center [612, 468] width 42 height 52
drag, startPoint x: 674, startPoint y: 455, endPoint x: 827, endPoint y: 452, distance: 153.0
click at [682, 455] on span at bounding box center [697, 464] width 43 height 41
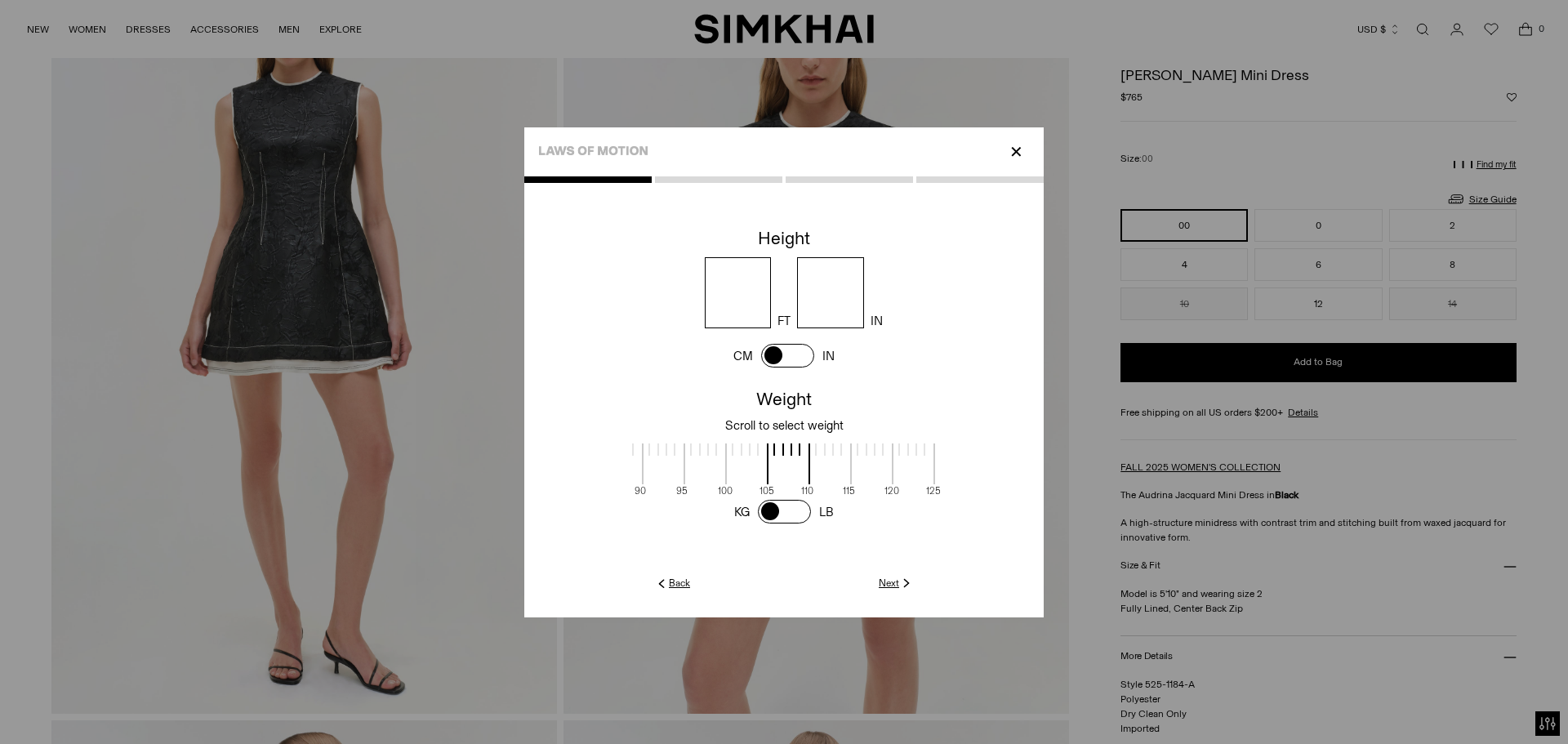
drag, startPoint x: 827, startPoint y: 452, endPoint x: 988, endPoint y: 456, distance: 161.0
click at [1036, 420] on cc-weight at bounding box center [783, 456] width 519 height 144
click at [681, 468] on span at bounding box center [663, 464] width 43 height 41
drag, startPoint x: 698, startPoint y: 444, endPoint x: 766, endPoint y: 456, distance: 69.1
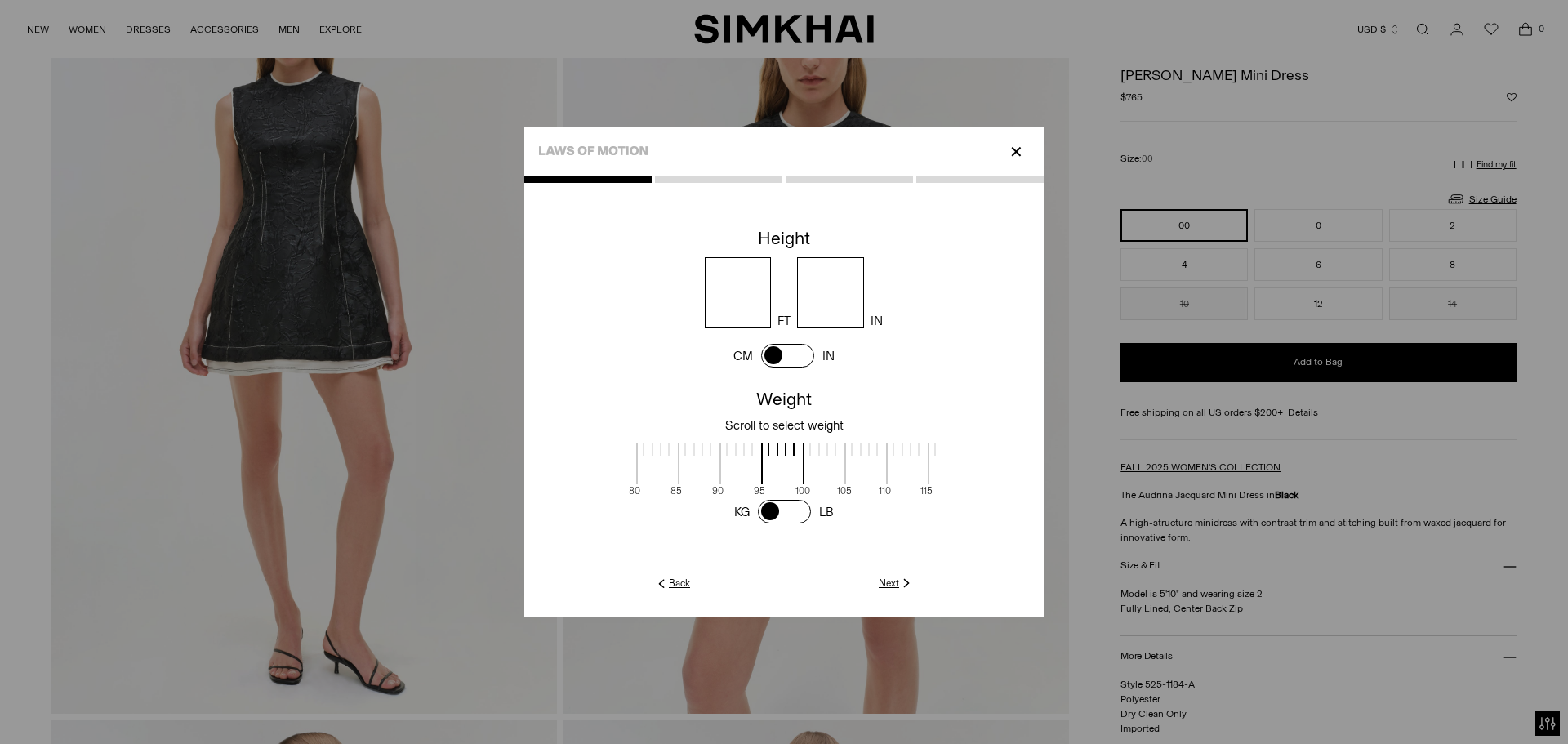
click at [766, 456] on label at bounding box center [782, 455] width 42 height 23
click at [882, 580] on link "Next" at bounding box center [896, 583] width 35 height 15
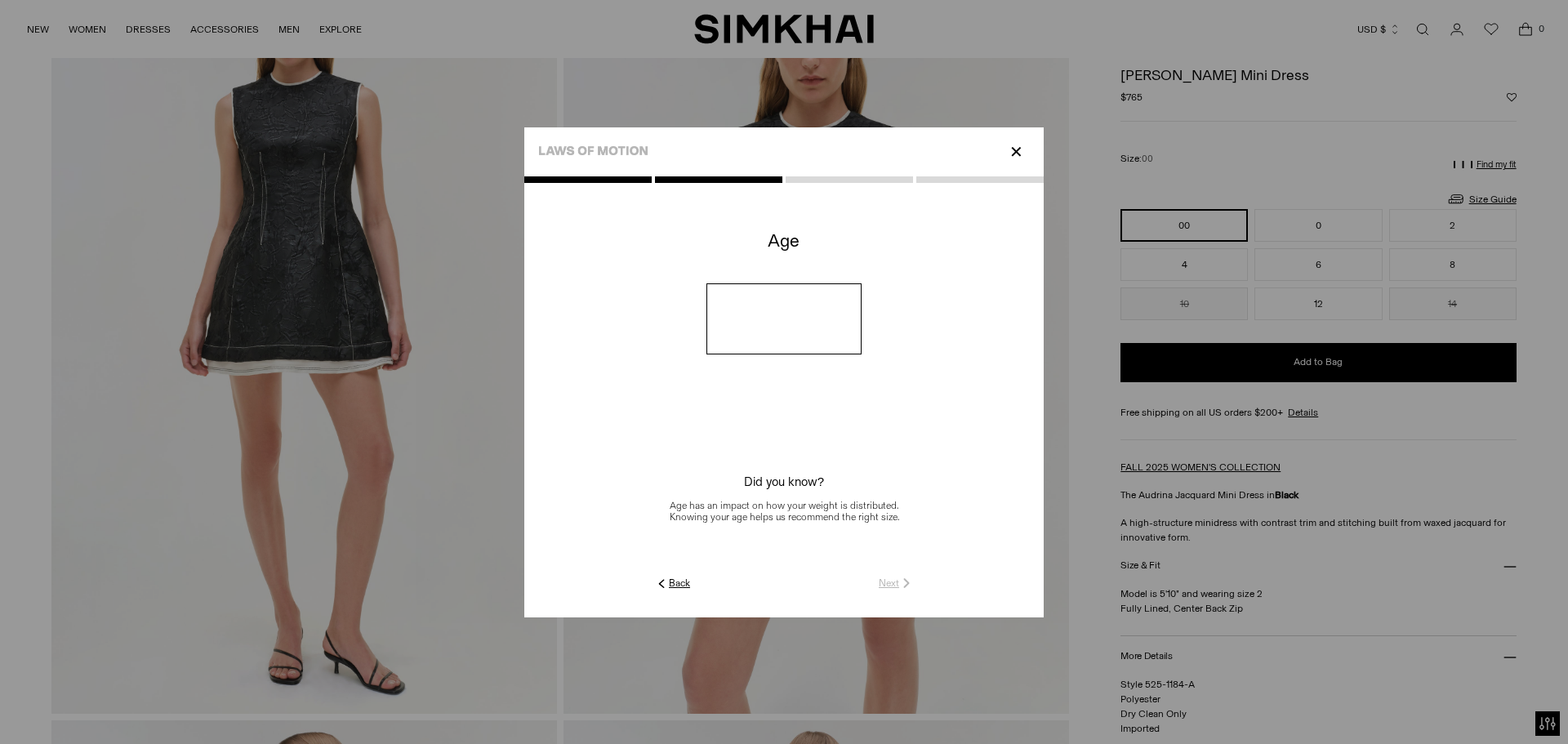
click at [837, 316] on input "number" at bounding box center [784, 319] width 156 height 71
type input "**"
click at [894, 577] on link "Next" at bounding box center [896, 583] width 35 height 15
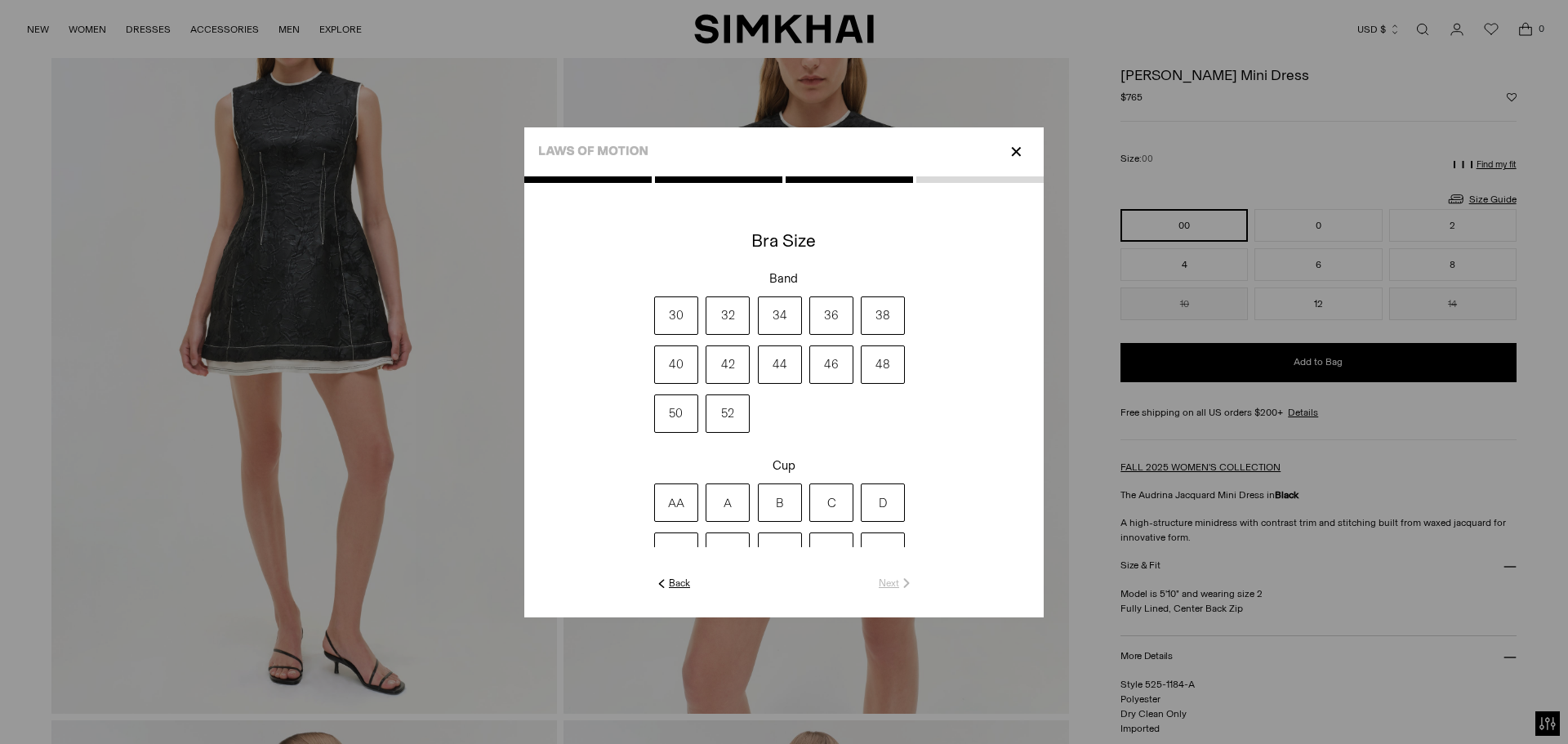
click at [770, 320] on label "34" at bounding box center [780, 316] width 44 height 38
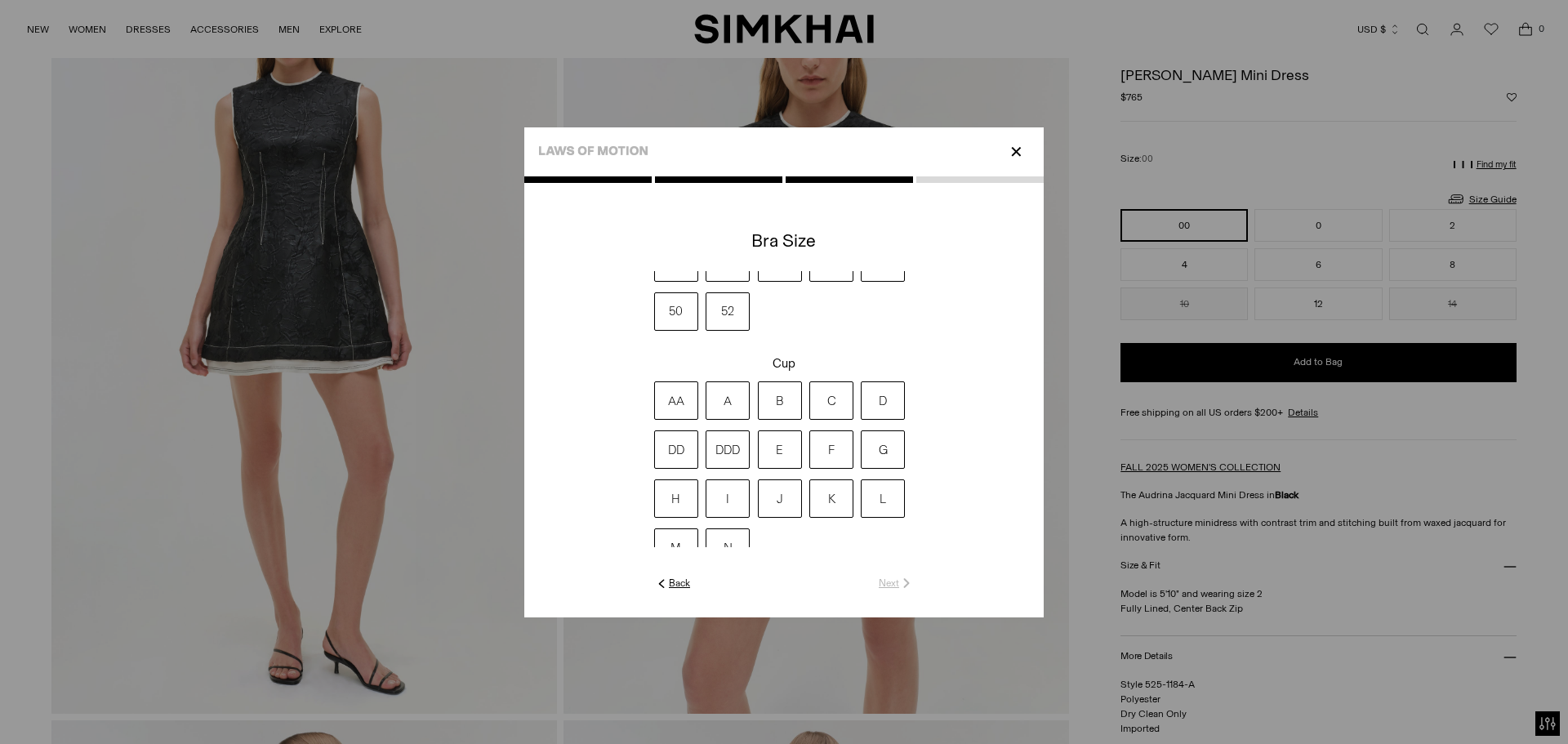
scroll to position [128, 0]
click at [794, 370] on label "B" at bounding box center [780, 375] width 44 height 38
click at [907, 581] on img at bounding box center [907, 583] width 15 height 15
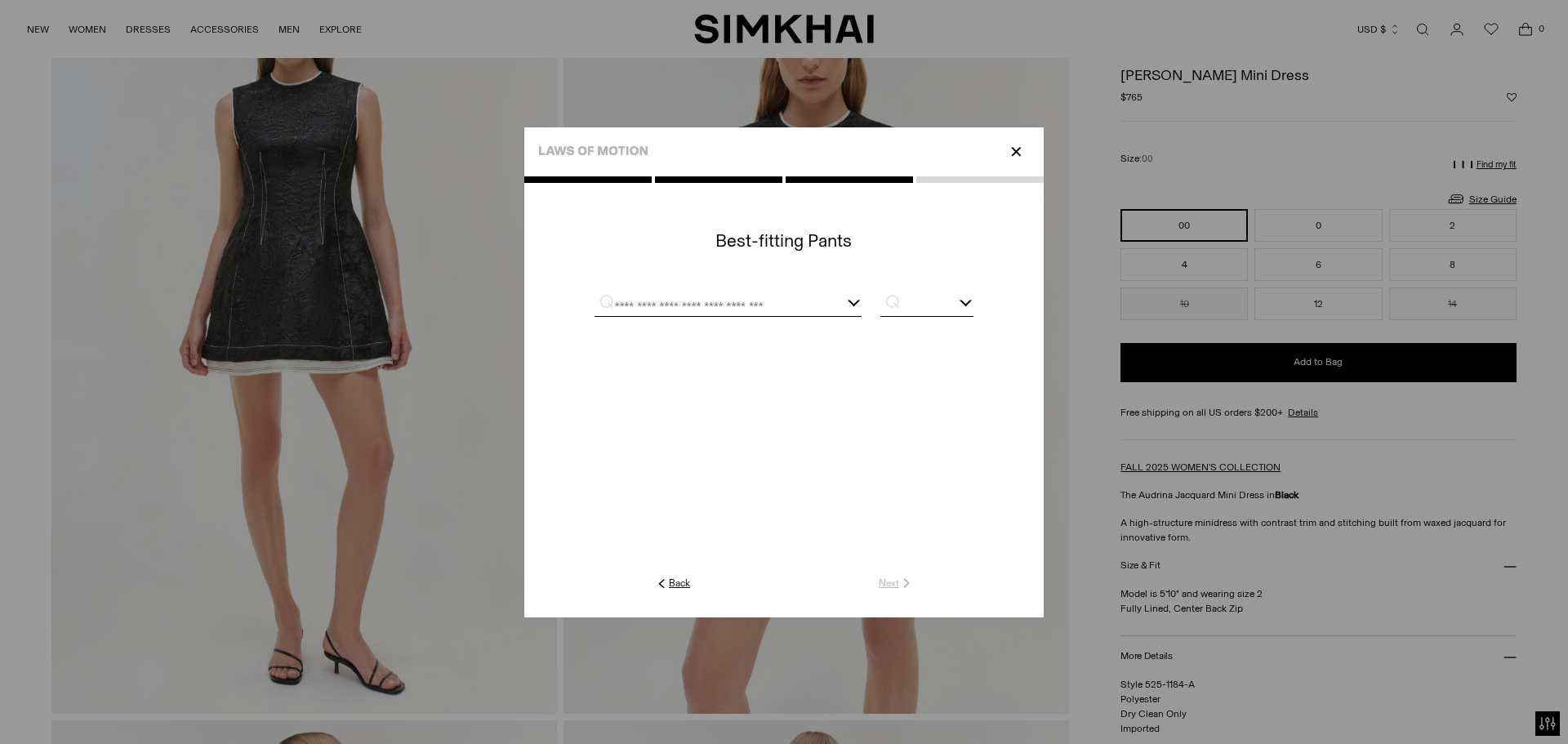
click at [791, 303] on input "text" at bounding box center [708, 306] width 227 height 20
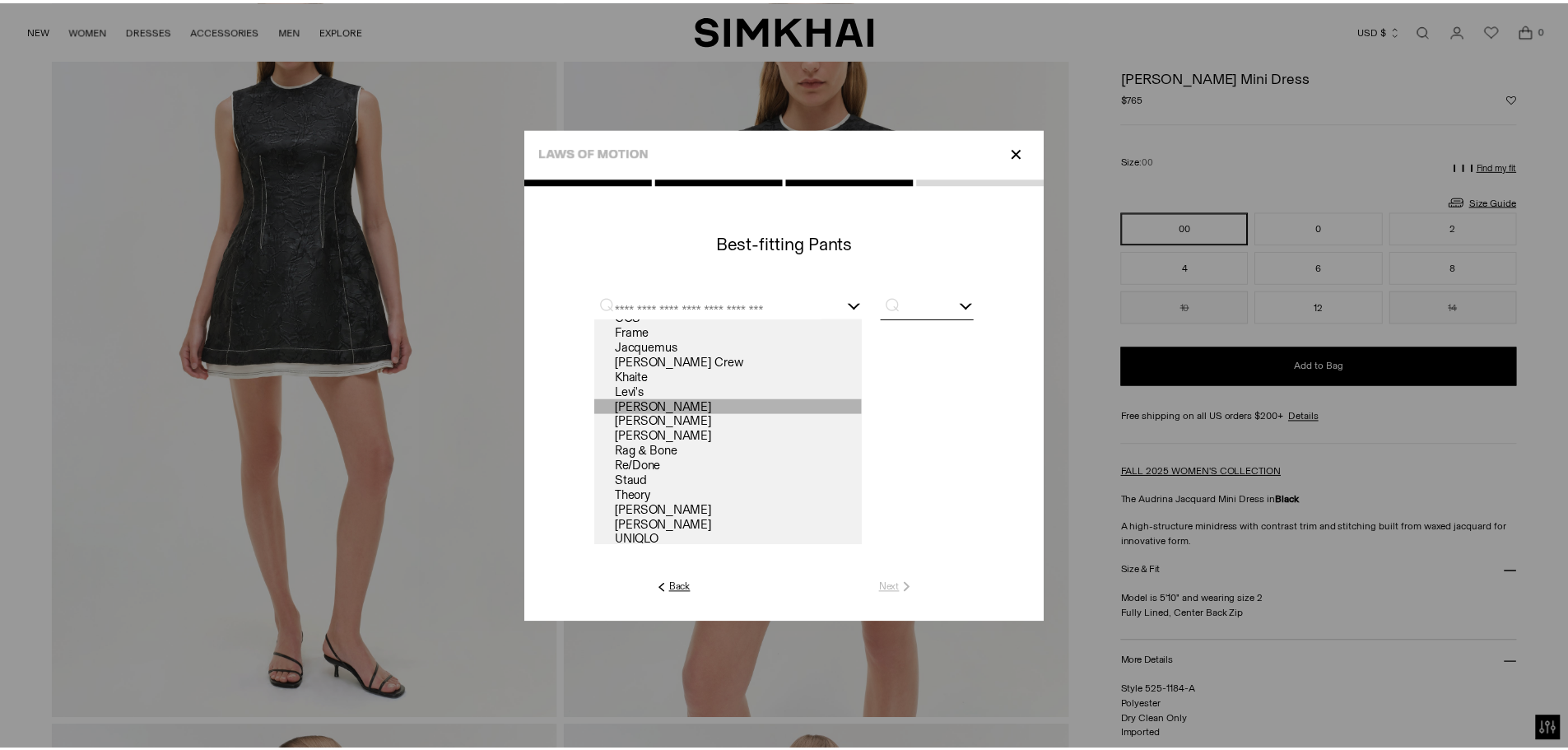
scroll to position [82, 0]
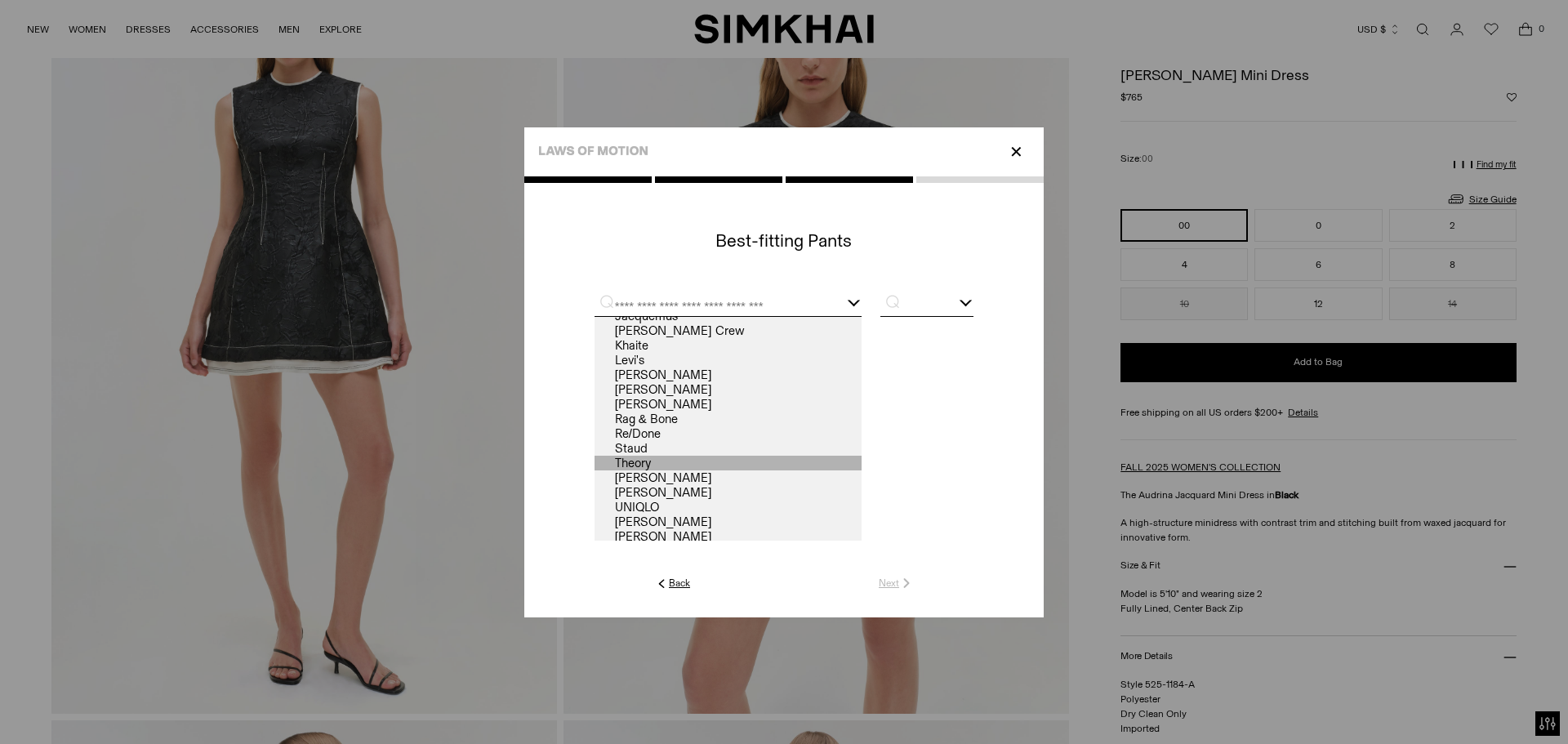
click at [711, 457] on link "Theory" at bounding box center [728, 463] width 267 height 15
type input "******"
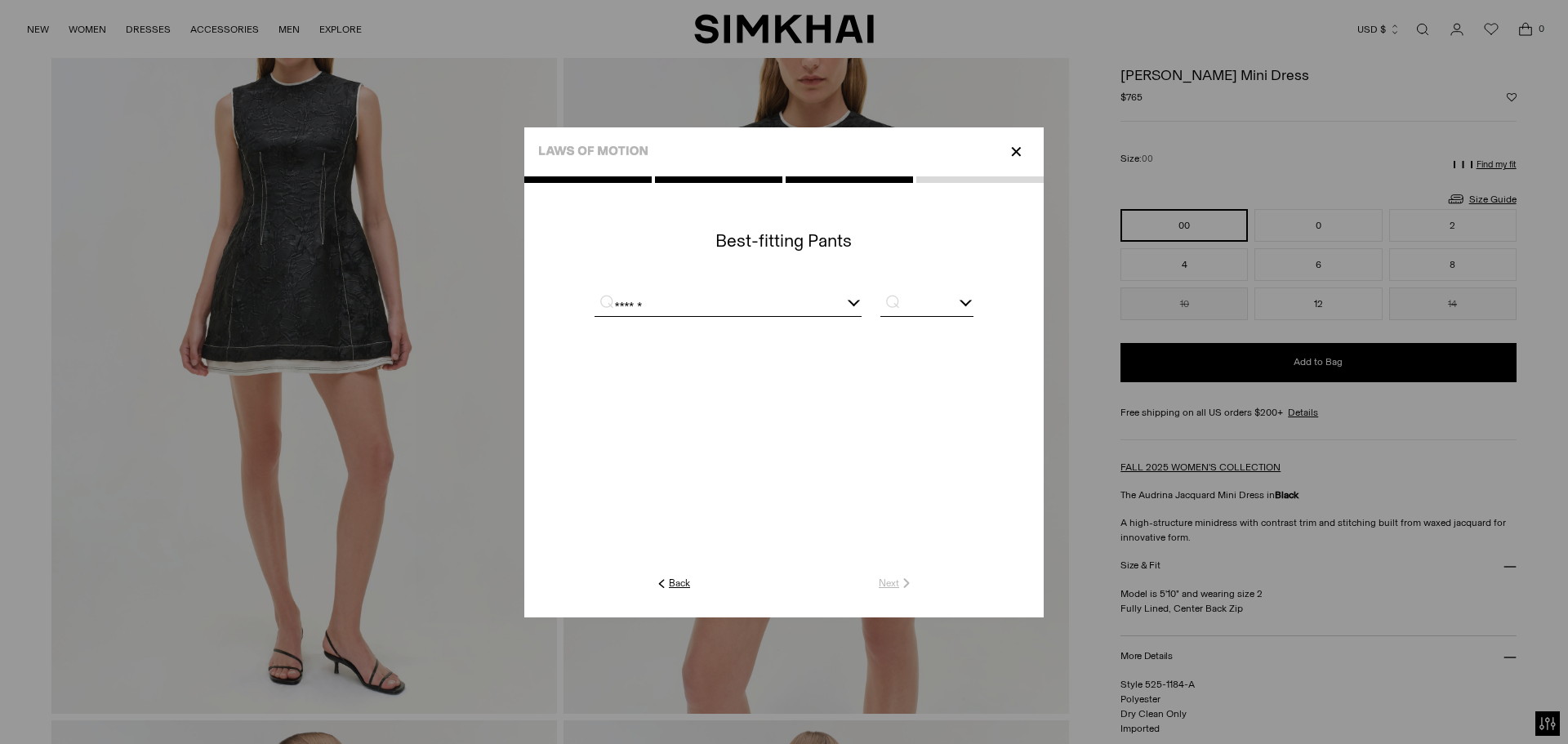
click at [912, 308] on input "text" at bounding box center [927, 306] width 93 height 20
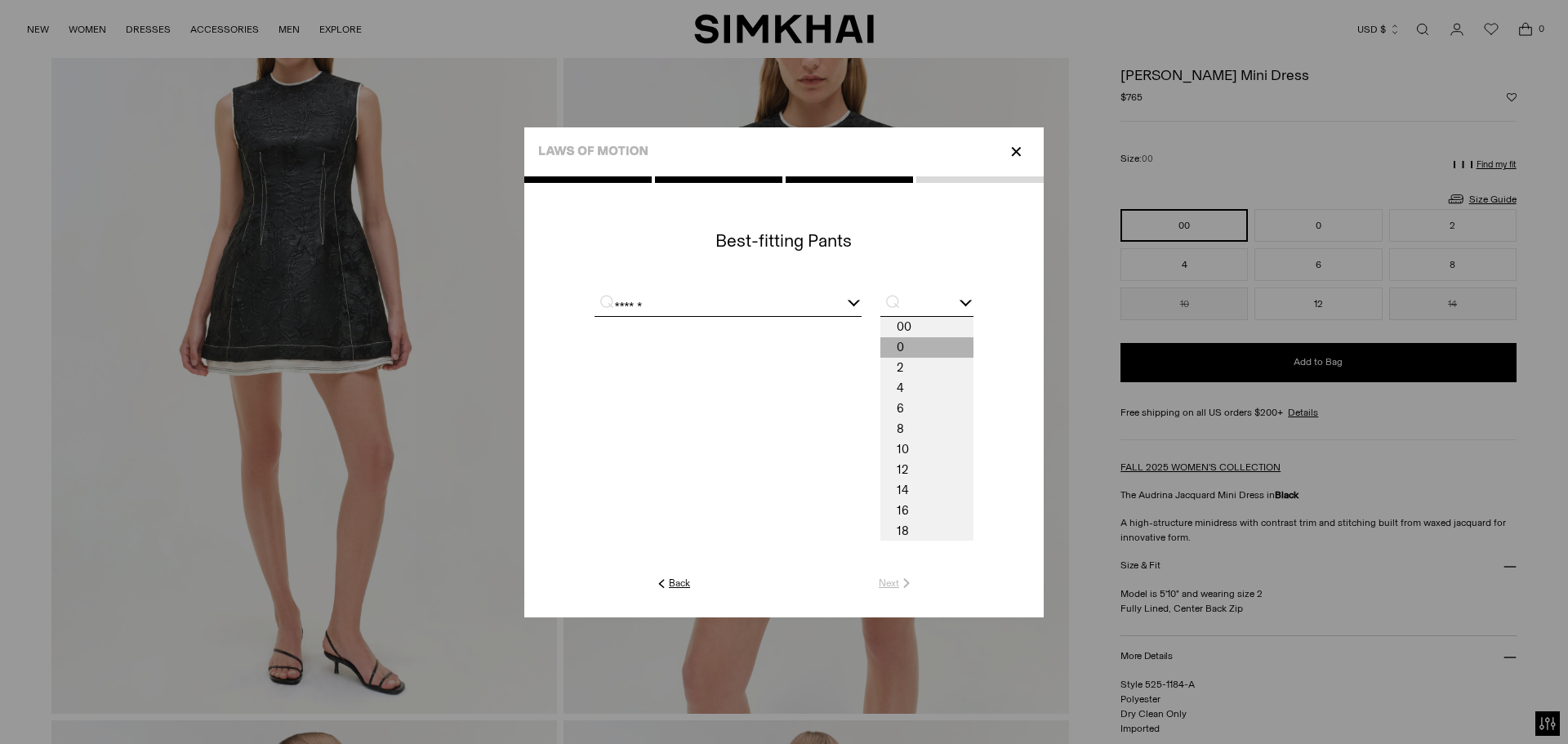
click at [917, 346] on span "0" at bounding box center [927, 347] width 93 height 20
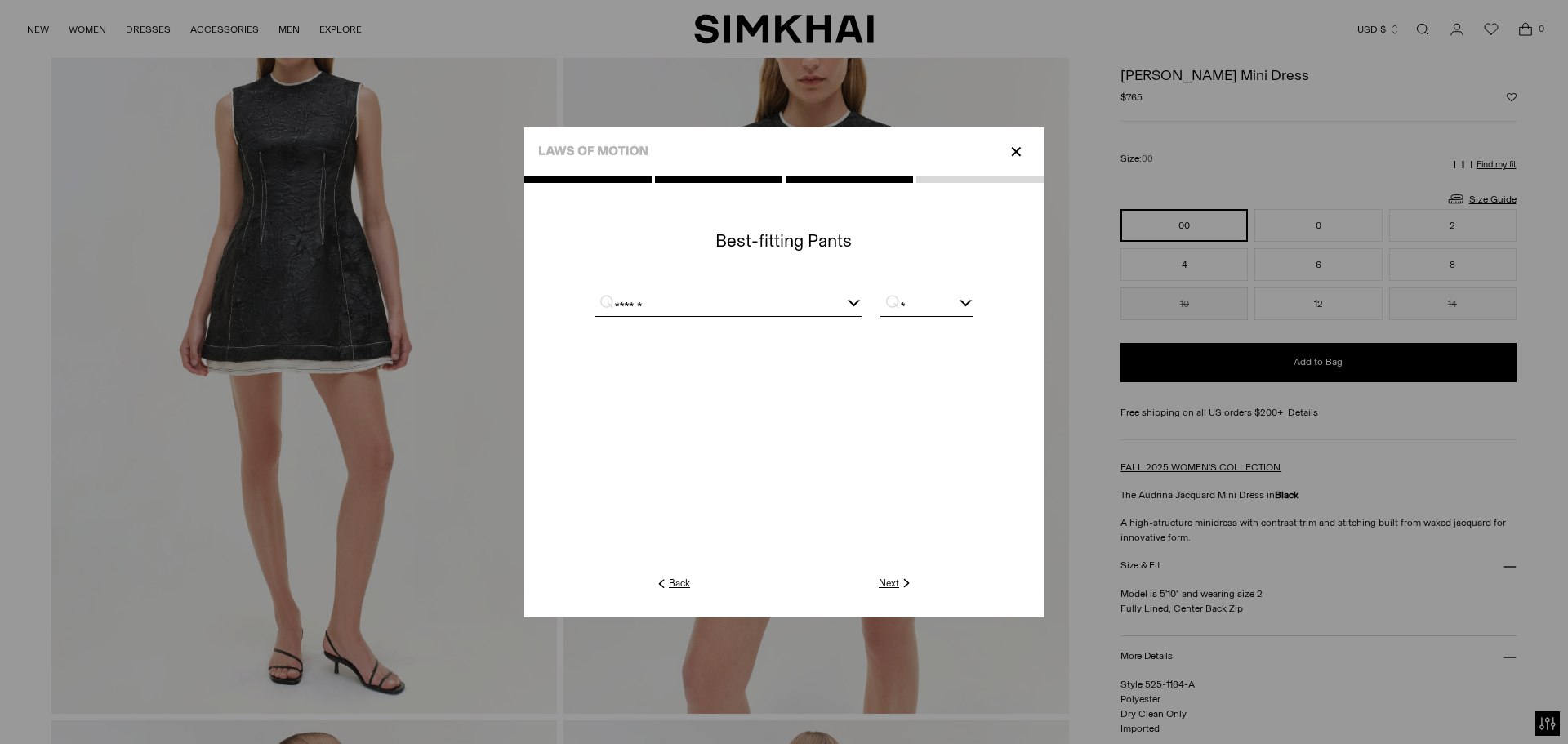
click at [925, 298] on input "*" at bounding box center [927, 306] width 93 height 20
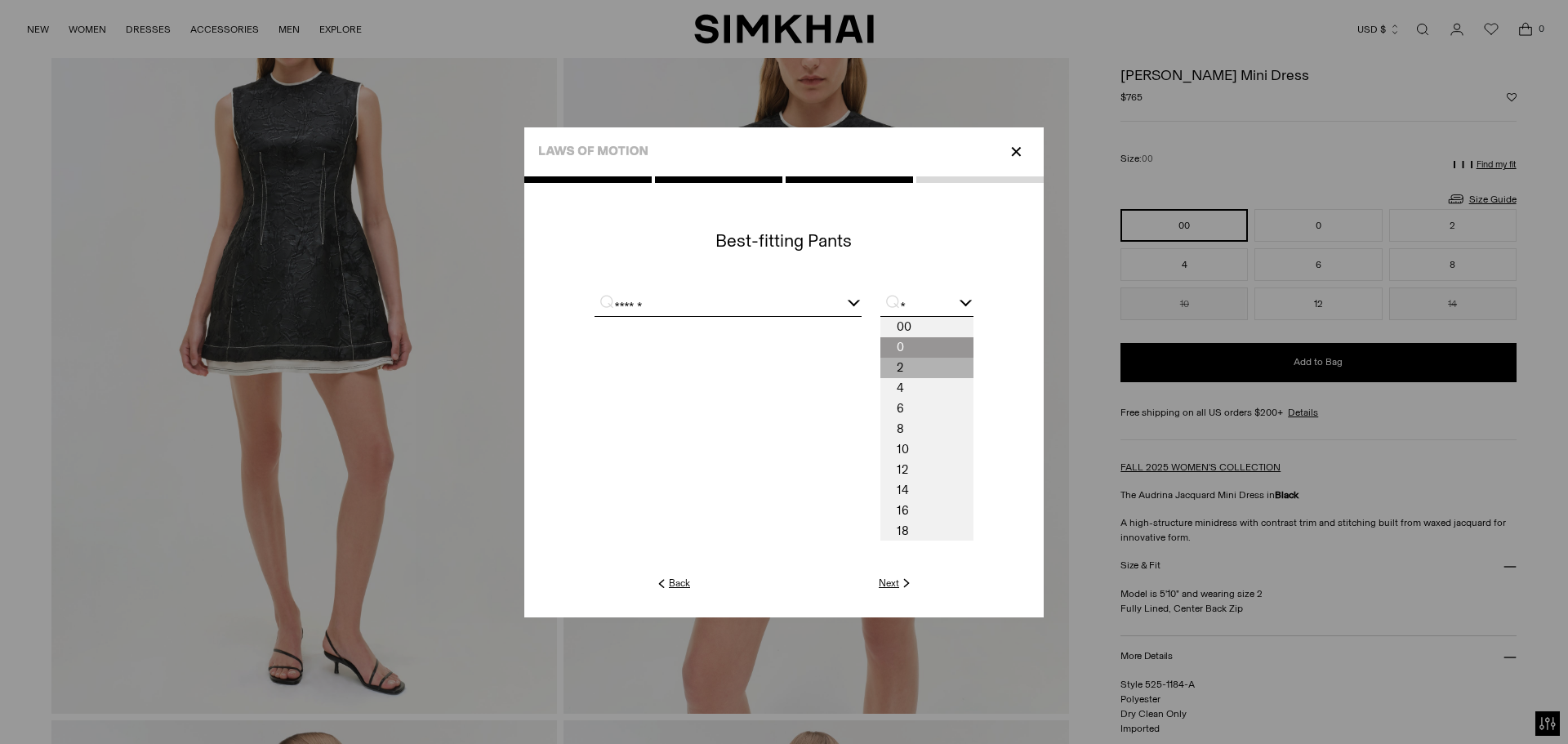
click at [921, 365] on span "2" at bounding box center [927, 368] width 93 height 20
type input "*"
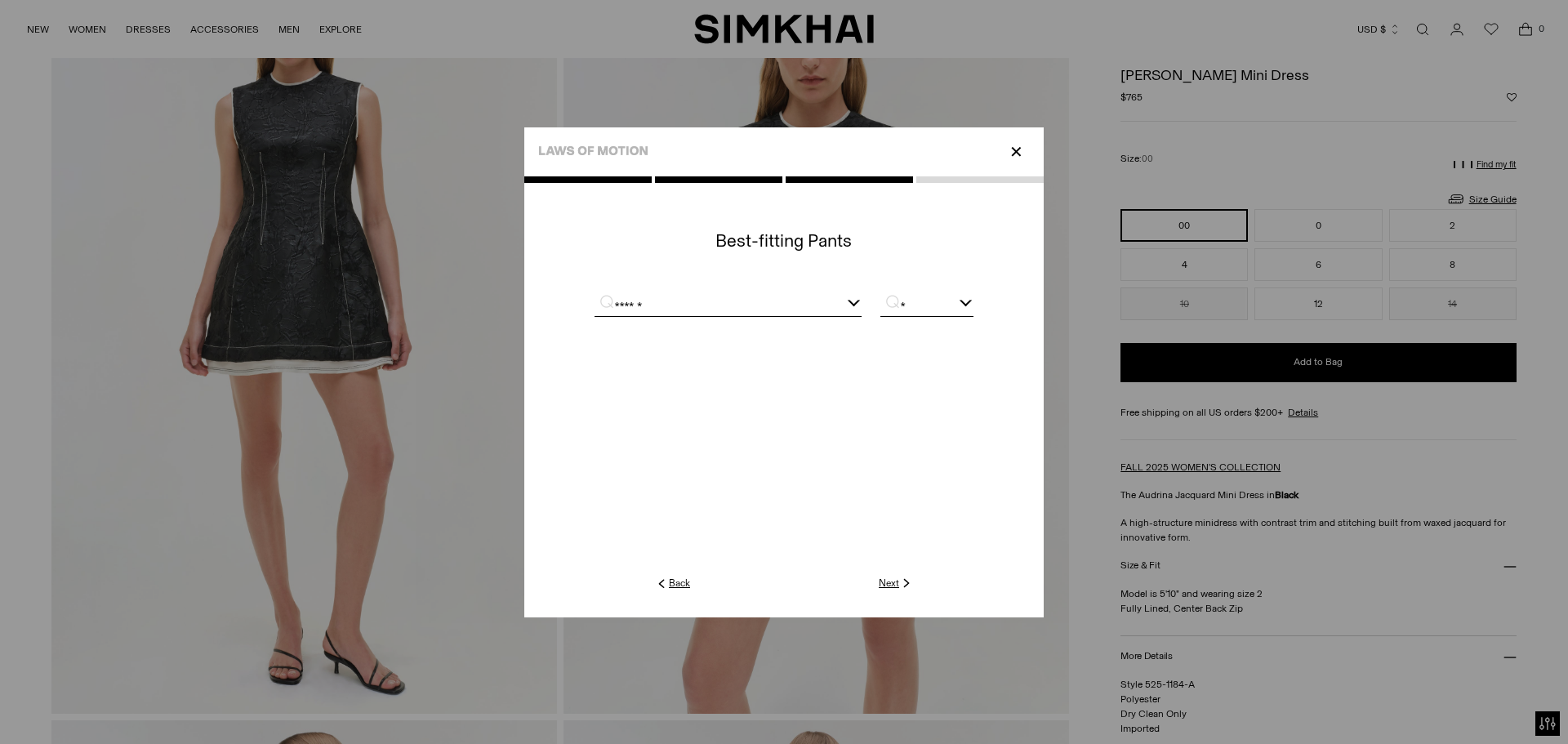
click at [881, 580] on link "Next" at bounding box center [896, 583] width 35 height 15
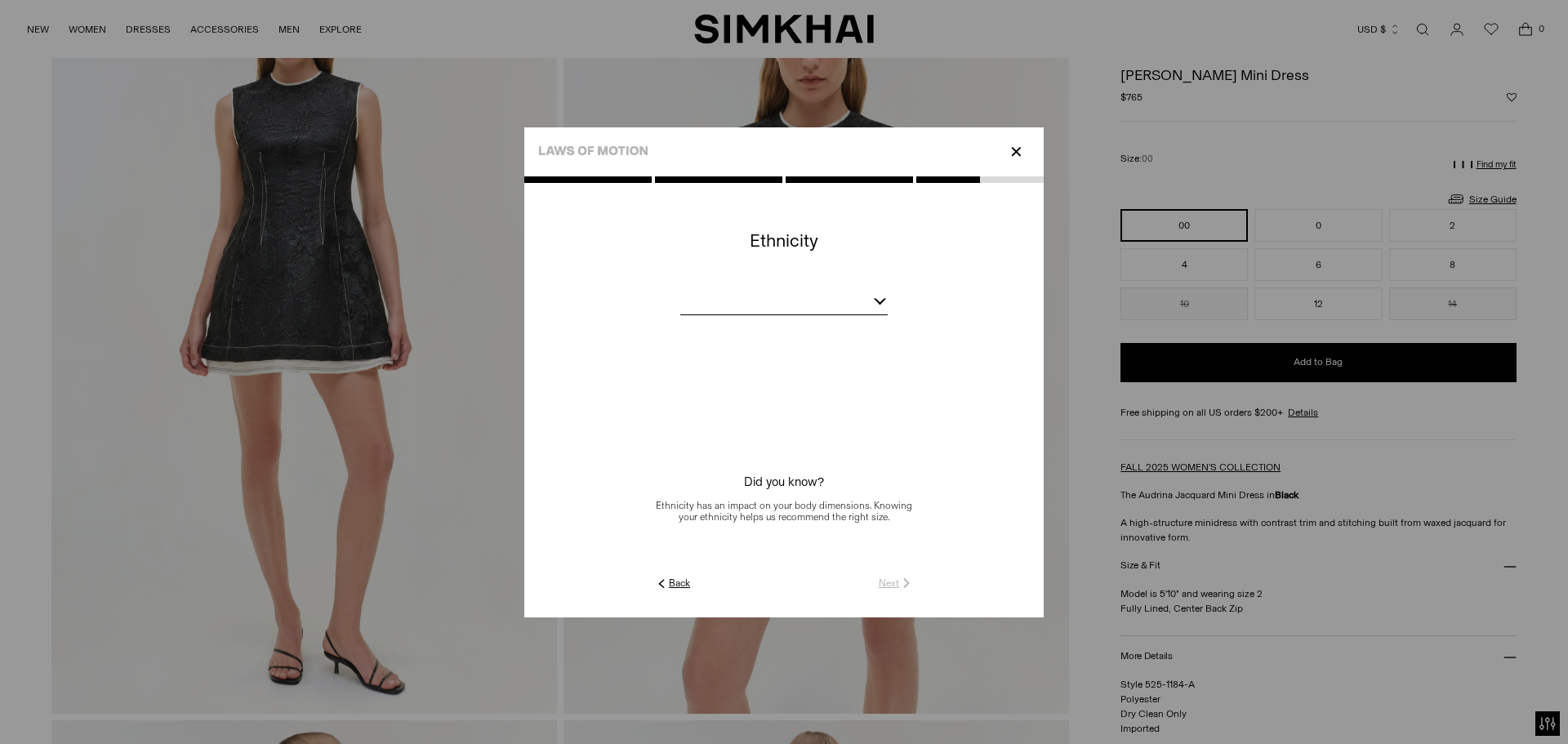
click at [799, 305] on div at bounding box center [784, 304] width 208 height 20
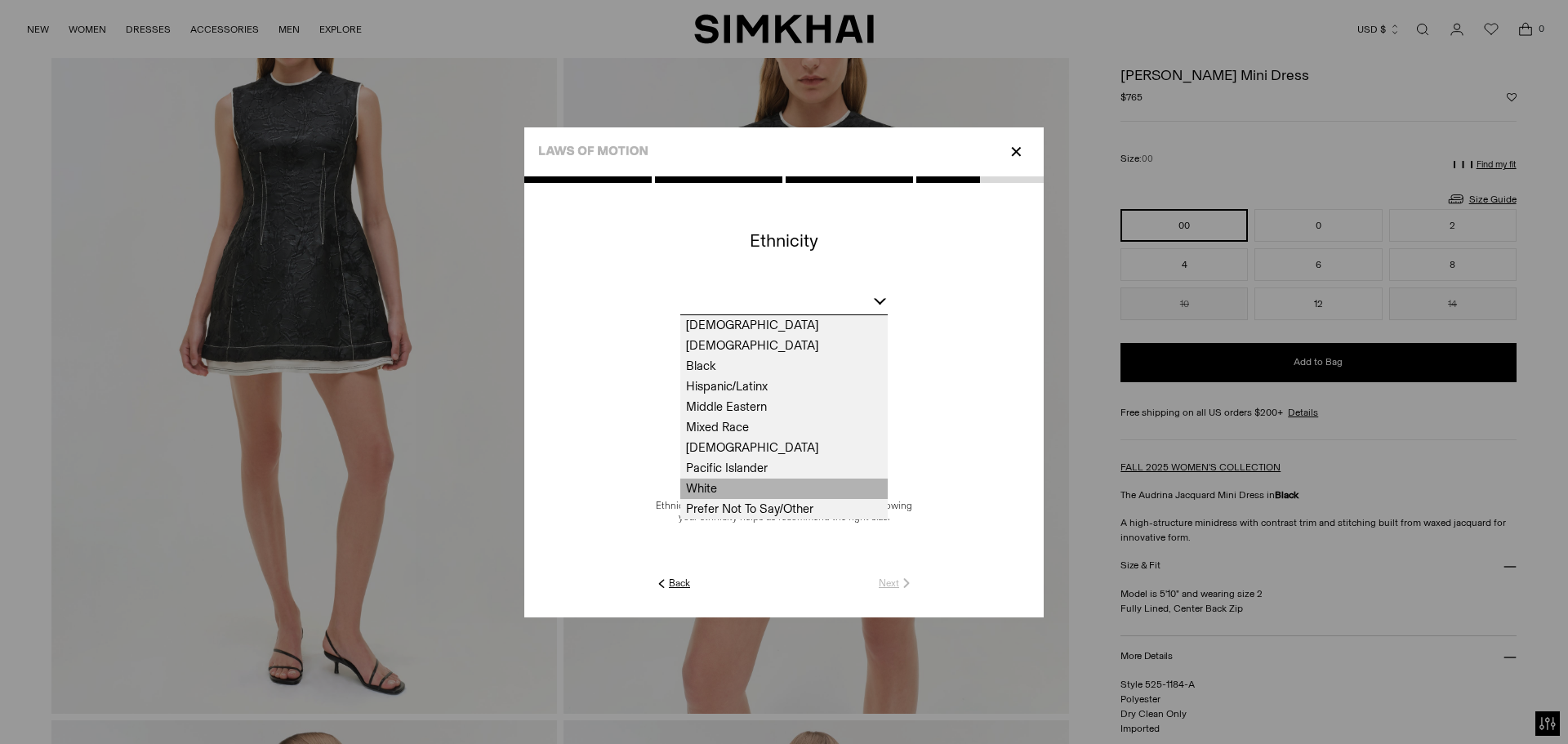
click at [750, 487] on span "White" at bounding box center [784, 488] width 208 height 20
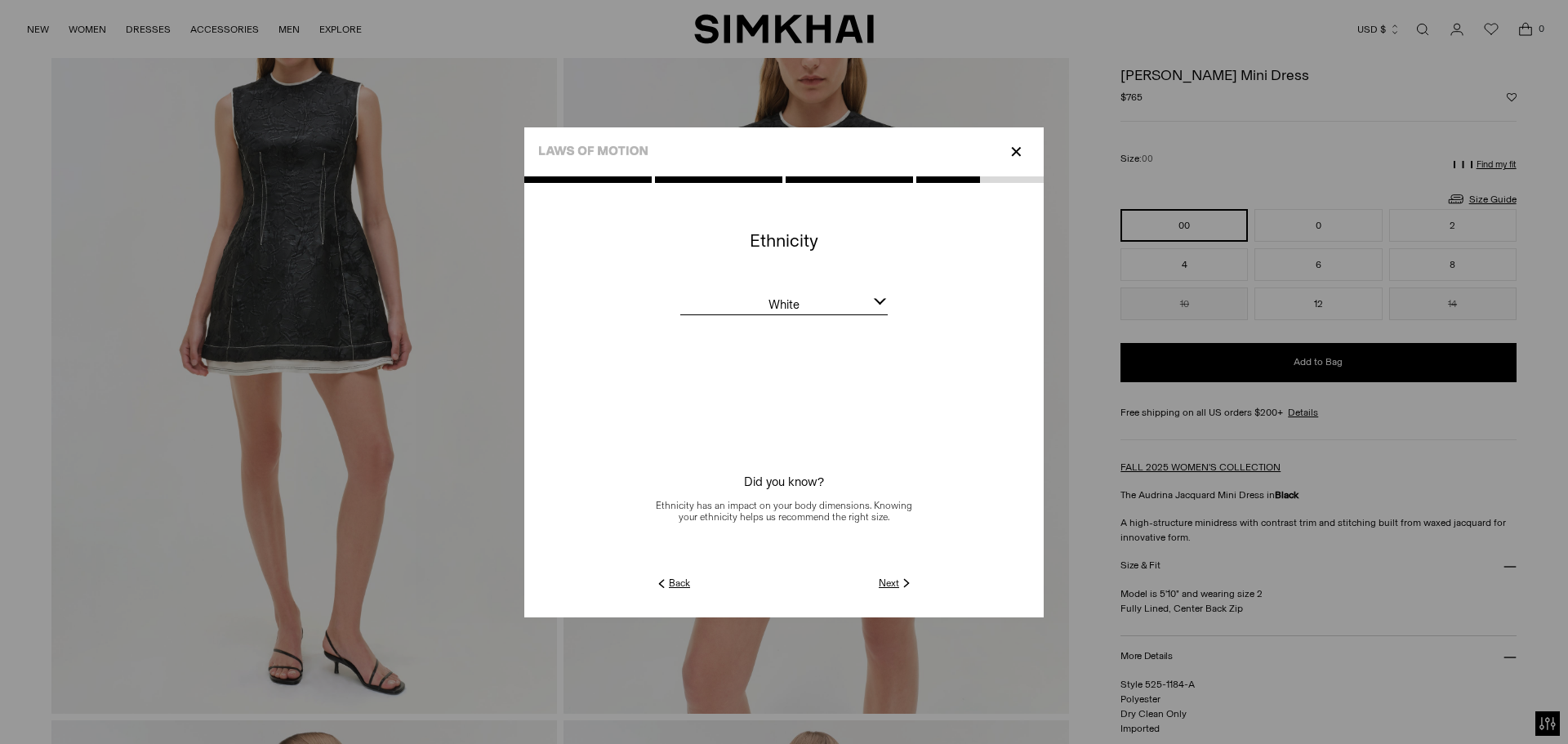
click at [900, 585] on img at bounding box center [907, 583] width 15 height 15
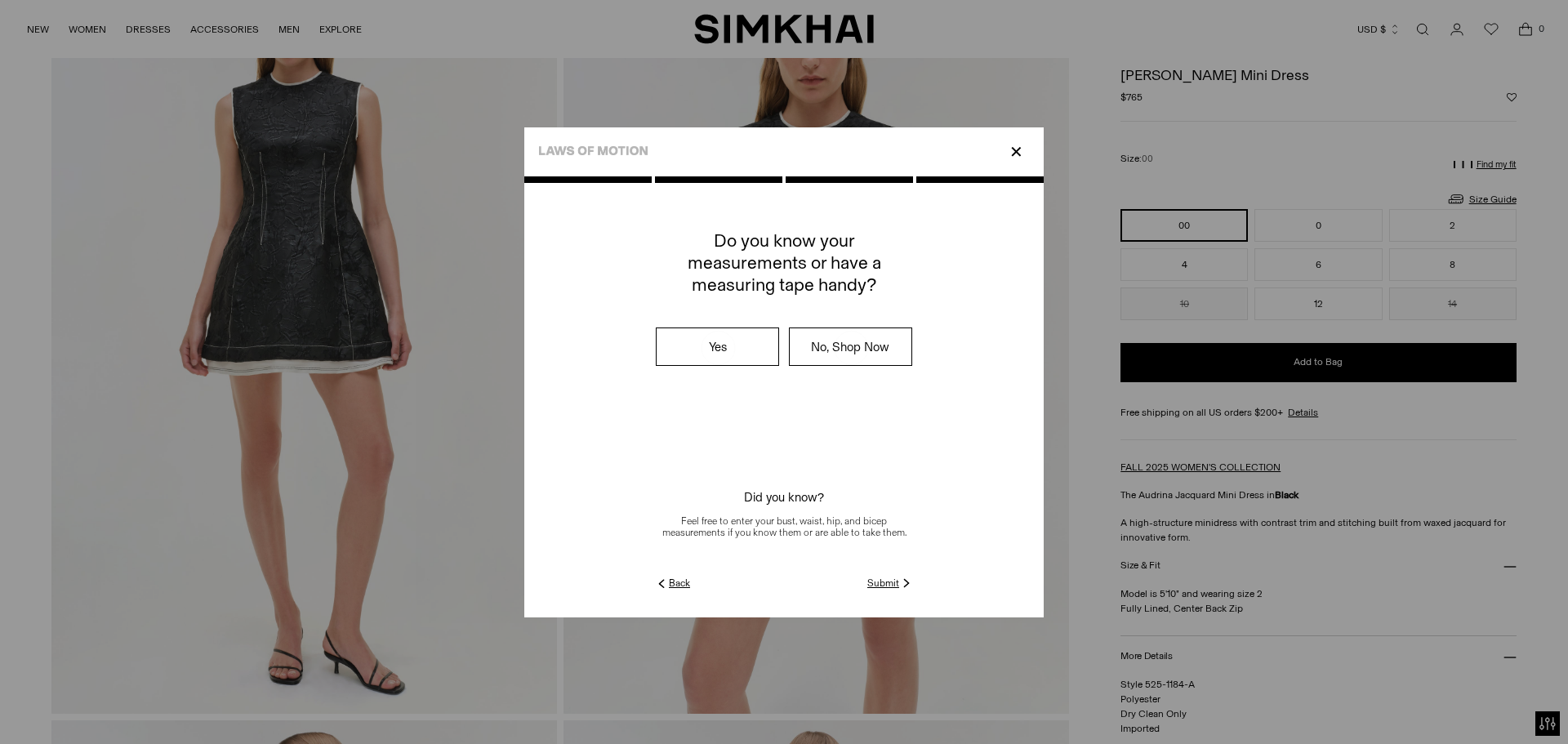
click at [877, 582] on link "Submit" at bounding box center [890, 583] width 47 height 15
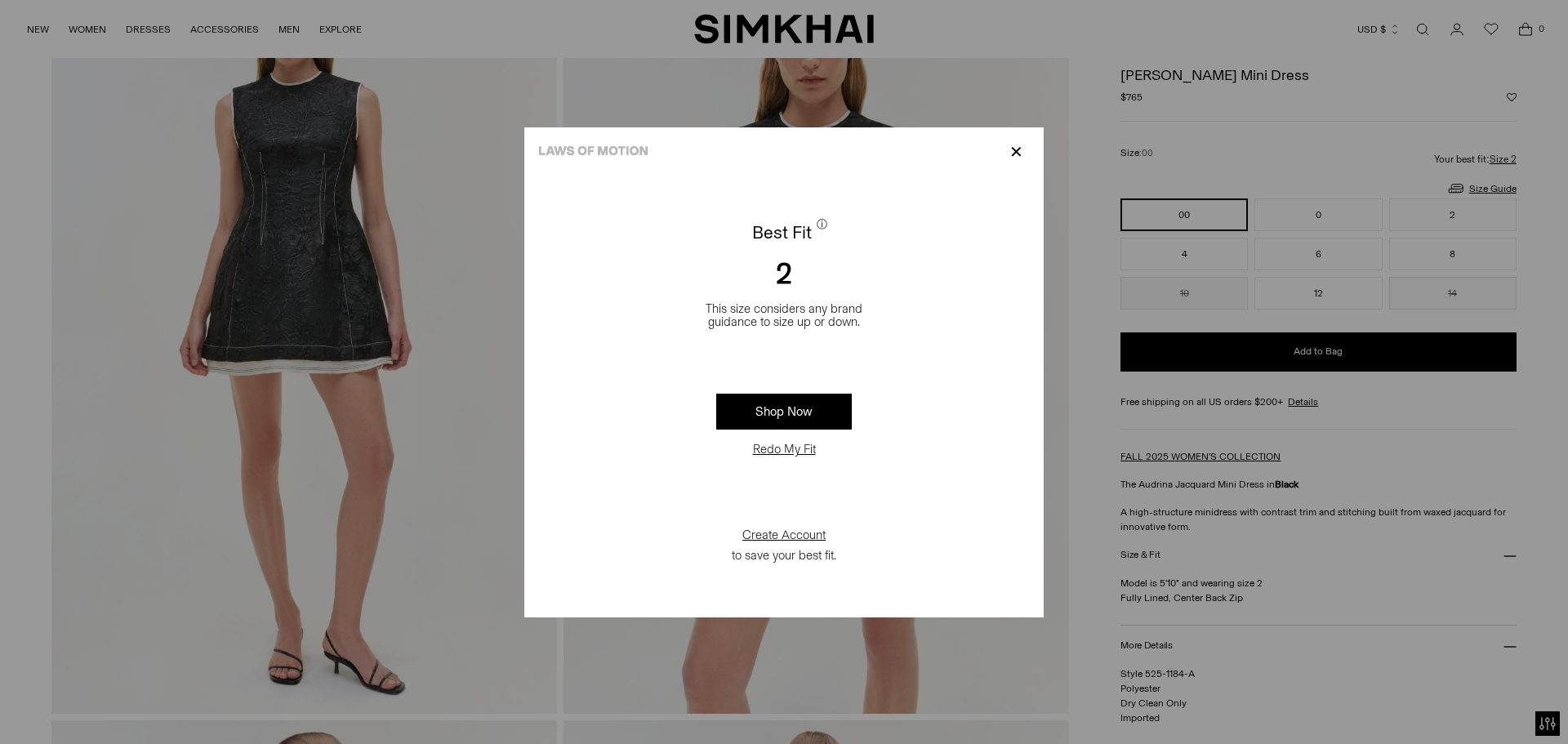
click at [1014, 147] on p "✕" at bounding box center [1016, 152] width 22 height 28
